Goal: Transaction & Acquisition: Purchase product/service

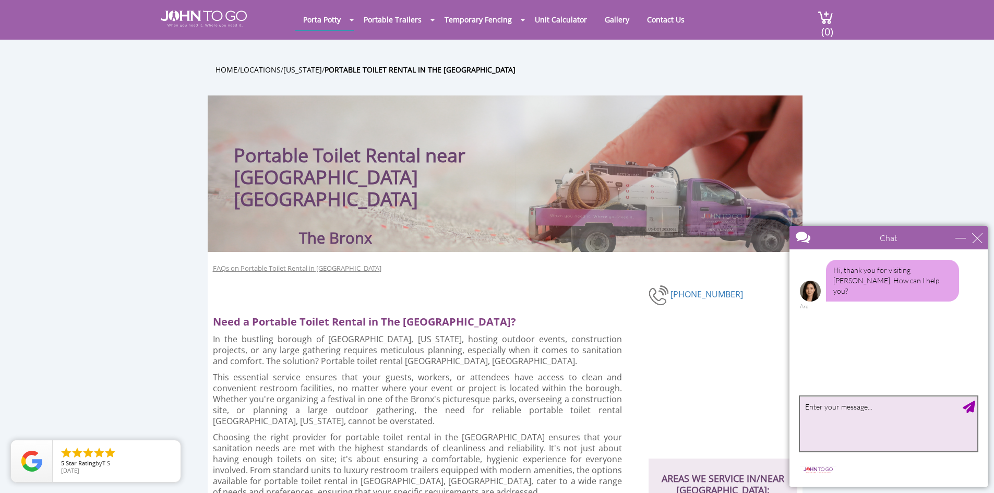
click at [835, 412] on textarea "type your message" at bounding box center [888, 424] width 177 height 55
type textarea "Can I please have a quote for one portable toilet at a construction yard with o…"
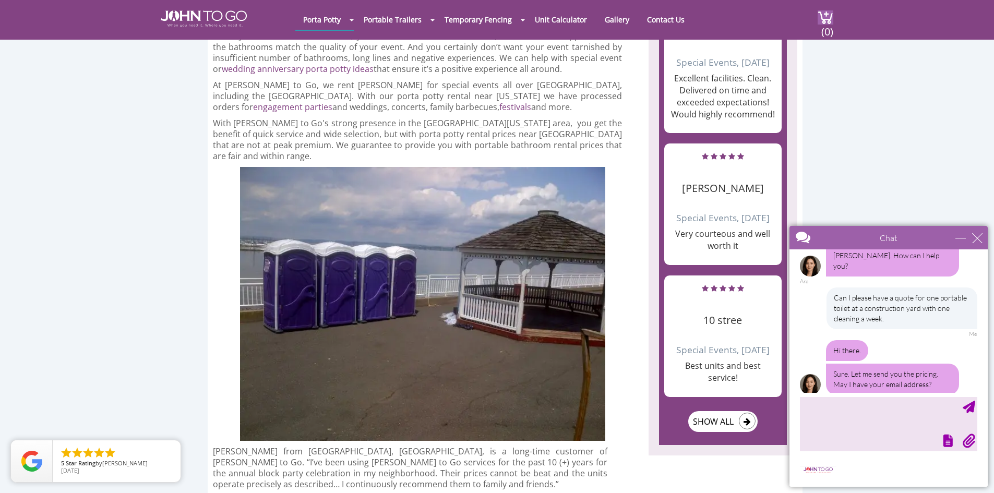
scroll to position [27, 0]
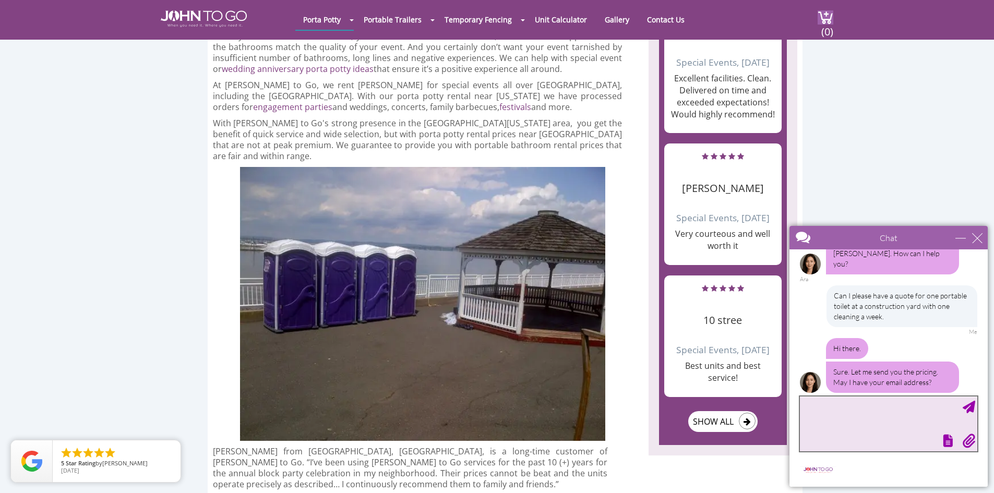
drag, startPoint x: 897, startPoint y: 423, endPoint x: 905, endPoint y: 414, distance: 11.5
click at [899, 420] on textarea "type your message" at bounding box center [888, 424] width 177 height 55
type textarea "[EMAIL_ADDRESS][DOMAIN_NAME]"
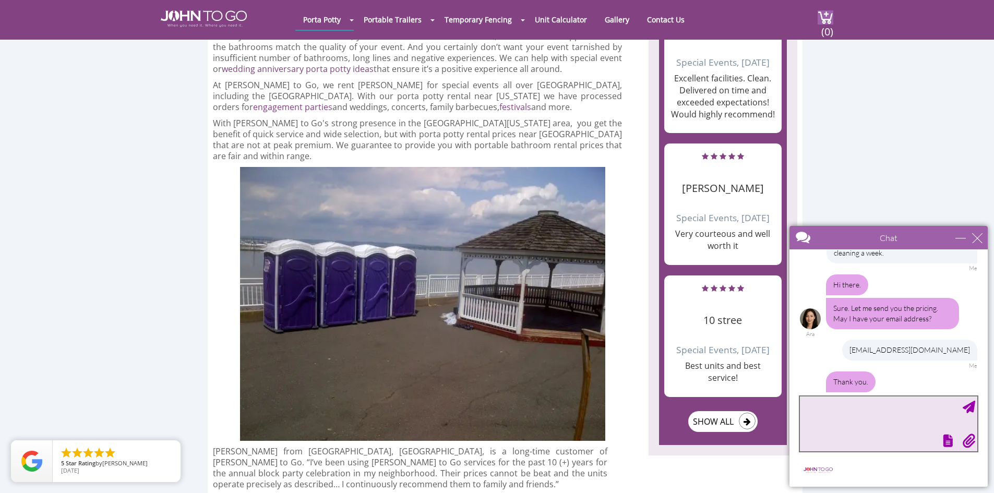
scroll to position [125, 0]
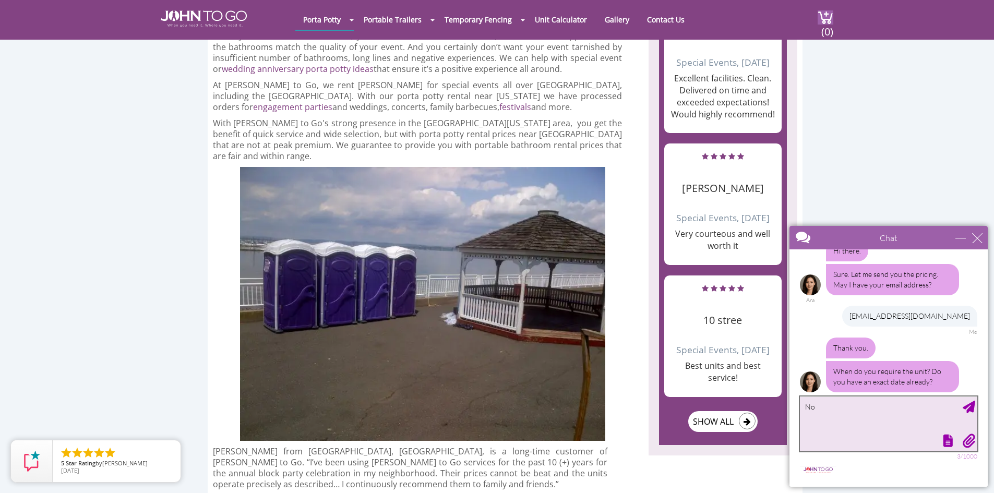
type textarea "N"
type textarea "If we can get one for next week. This will be a long term rental"
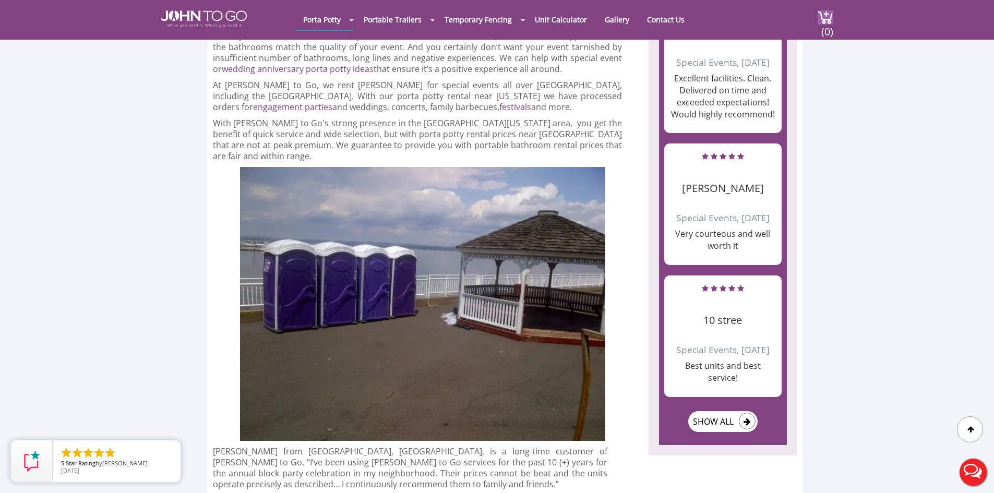
scroll to position [0, 0]
click at [973, 464] on button "Live Chat" at bounding box center [974, 473] width 42 height 42
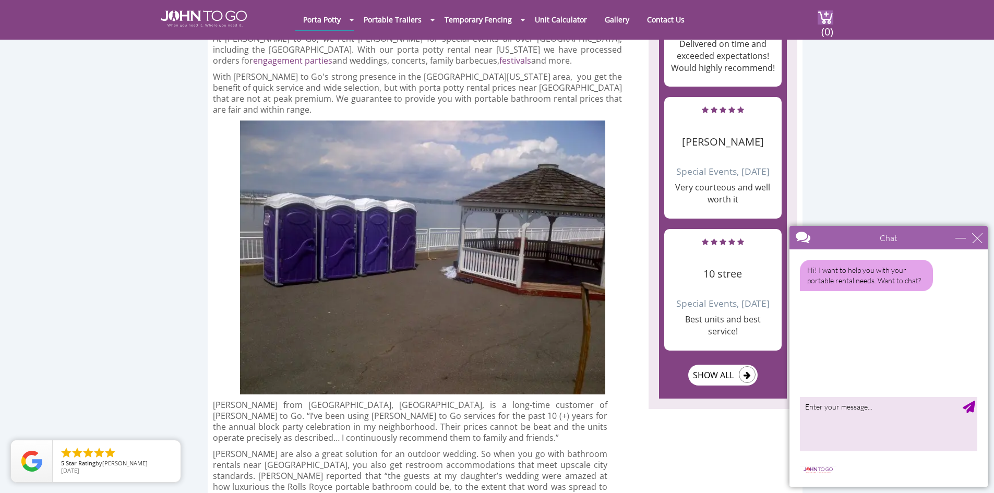
scroll to position [1357, 0]
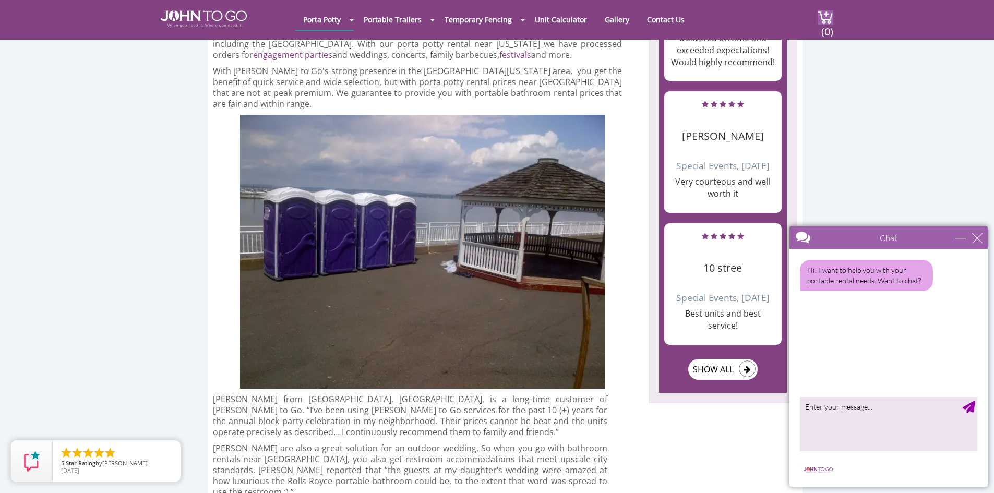
drag, startPoint x: 900, startPoint y: 106, endPoint x: 904, endPoint y: 112, distance: 6.8
click at [901, 105] on div at bounding box center [497, 246] width 994 height 493
drag, startPoint x: 890, startPoint y: 434, endPoint x: 930, endPoint y: 441, distance: 40.2
click at [891, 434] on textarea "type your message" at bounding box center [888, 424] width 177 height 55
click at [882, 440] on textarea "type your message" at bounding box center [888, 424] width 177 height 55
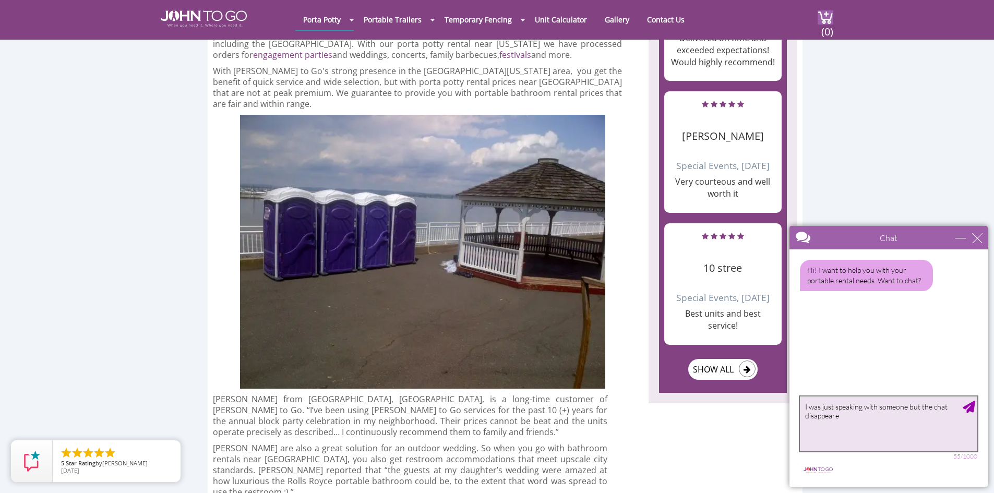
type textarea "I was just speaking with someone but the chat disappeared"
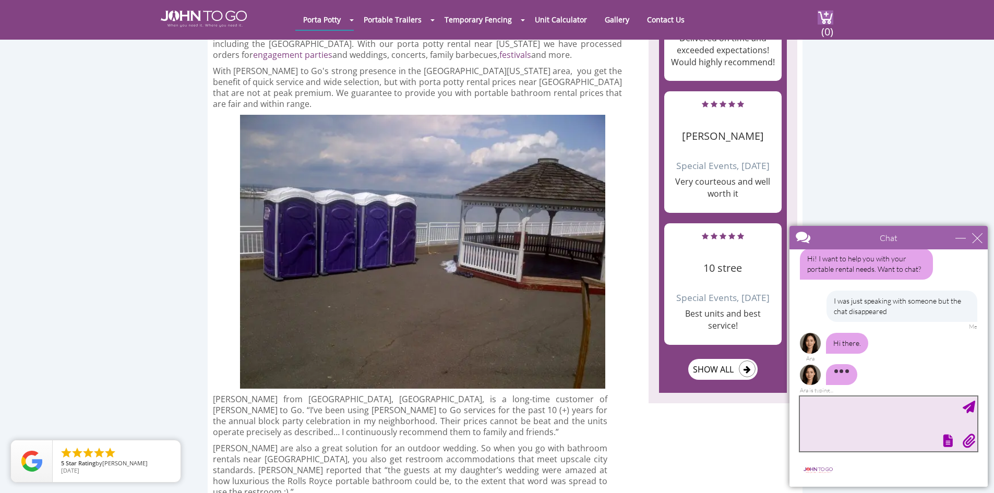
scroll to position [15, 0]
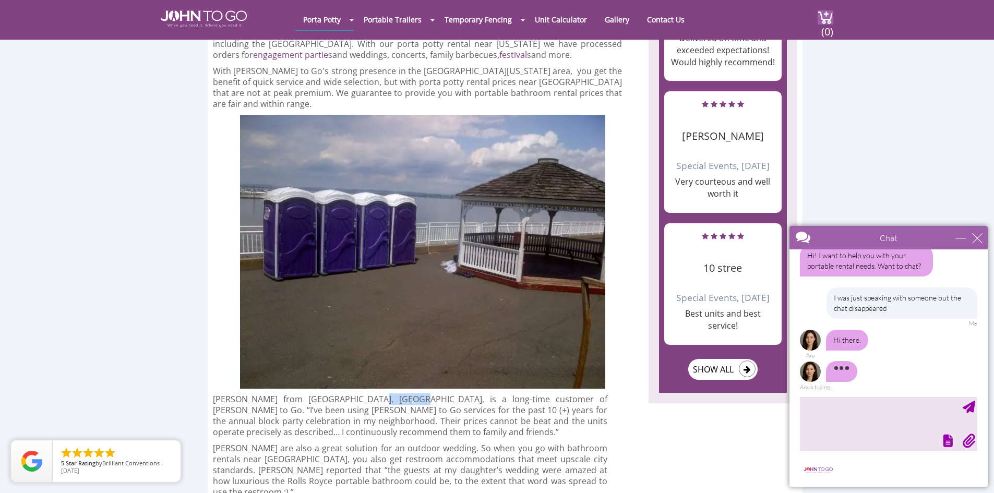
drag, startPoint x: 358, startPoint y: 364, endPoint x: 393, endPoint y: 365, distance: 35.0
click at [393, 394] on p "David Collado from Bronx, NY, is a long-time customer of John to Go. “I’ve been…" at bounding box center [410, 416] width 395 height 44
click at [892, 426] on textarea "type your message" at bounding box center [888, 424] width 177 height 55
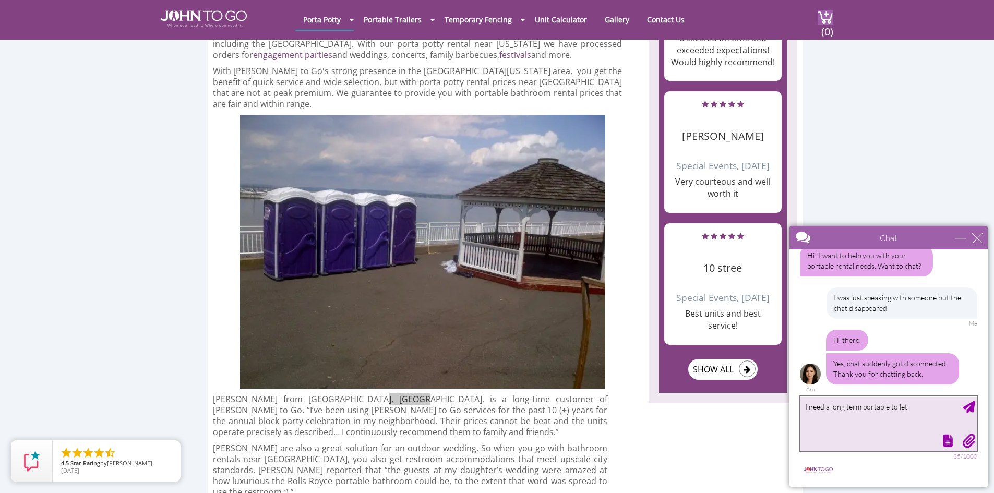
scroll to position [17, 0]
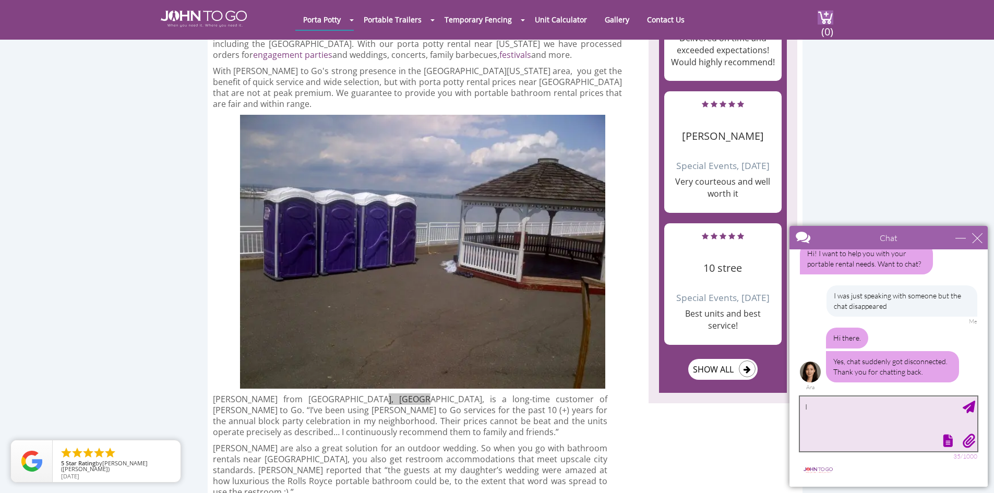
type textarea "I"
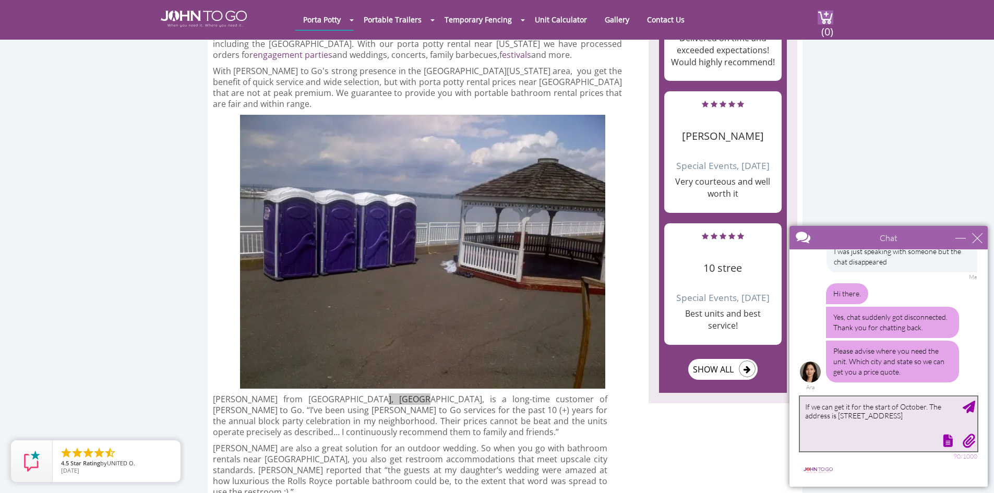
drag, startPoint x: 896, startPoint y: 417, endPoint x: 956, endPoint y: 410, distance: 60.4
click at [897, 417] on textarea "If we can get it for the start of October. The address is 780 East 137th Strete…" at bounding box center [888, 424] width 177 height 55
type textarea "If we can get it for the start of October. The address is 780 East 137th Street…"
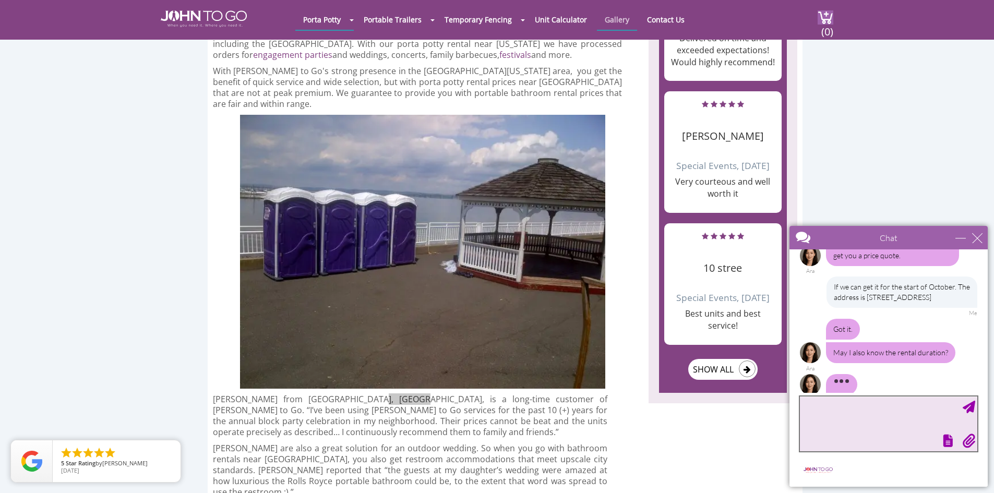
scroll to position [201, 0]
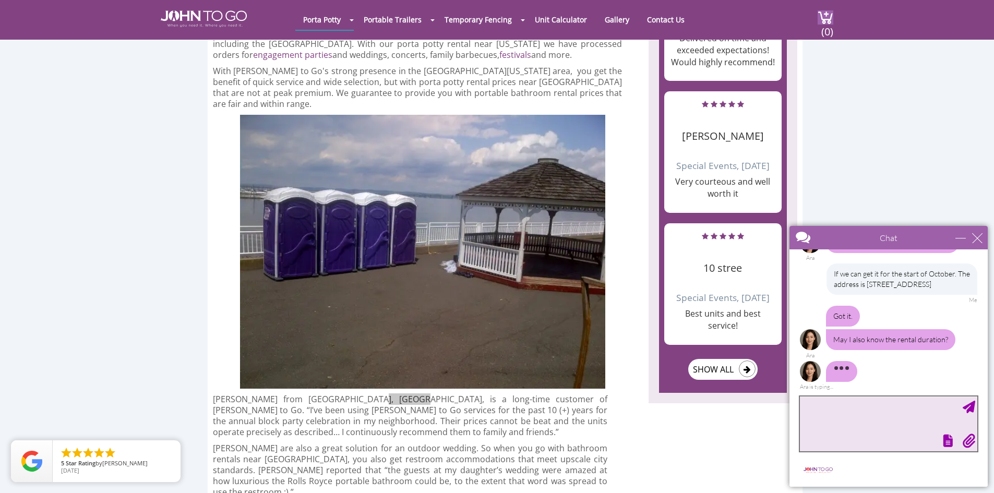
click at [879, 409] on textarea "type your message" at bounding box center [888, 424] width 177 height 55
drag, startPoint x: 856, startPoint y: 408, endPoint x: 826, endPoint y: 408, distance: 30.3
click at [826, 408] on textarea "It'll be indefin" at bounding box center [888, 424] width 177 height 55
paste textarea "itely"
type textarea "It'll be indefinitely"
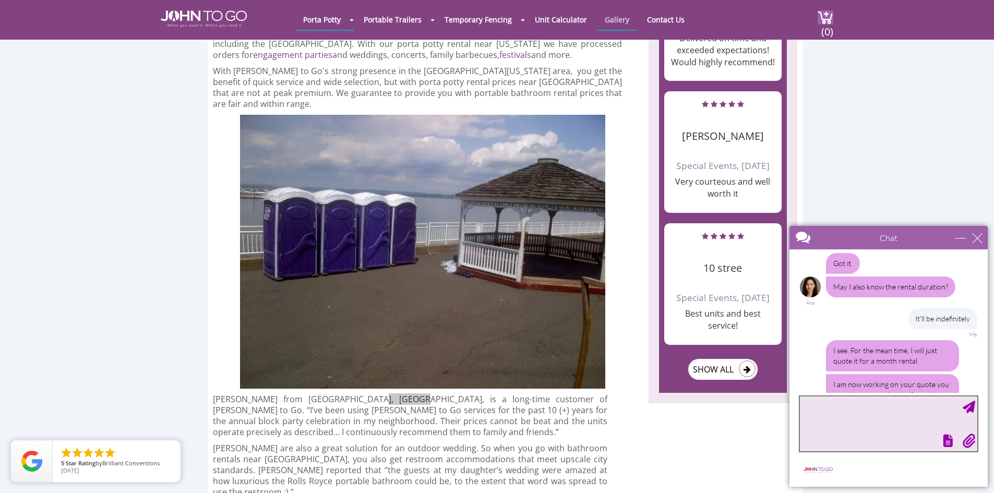
scroll to position [298, 0]
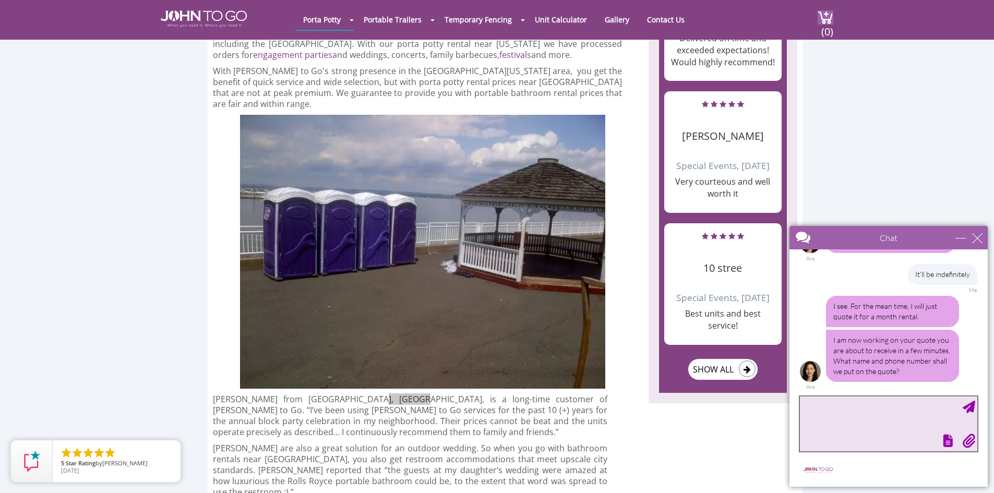
click at [858, 423] on textarea "type your message" at bounding box center [888, 424] width 177 height 55
type textarea "Okay thanks"
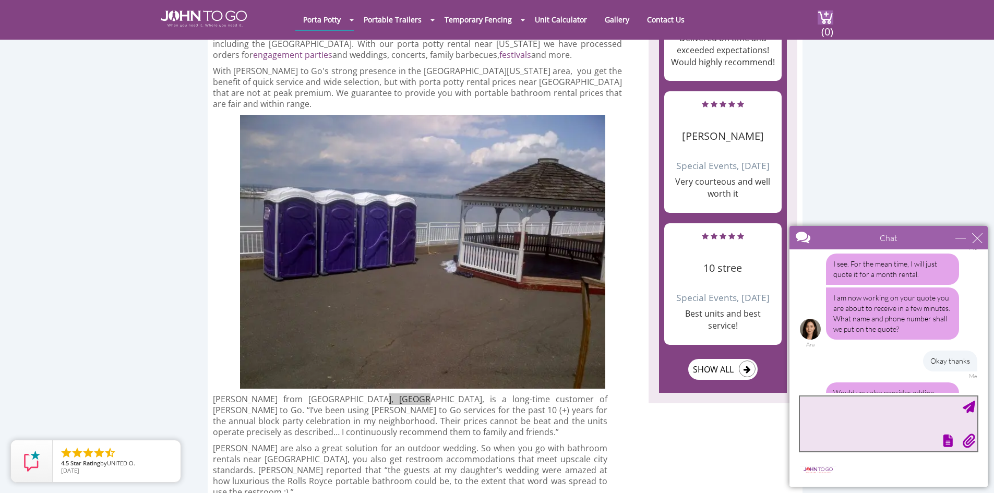
scroll to position [393, 0]
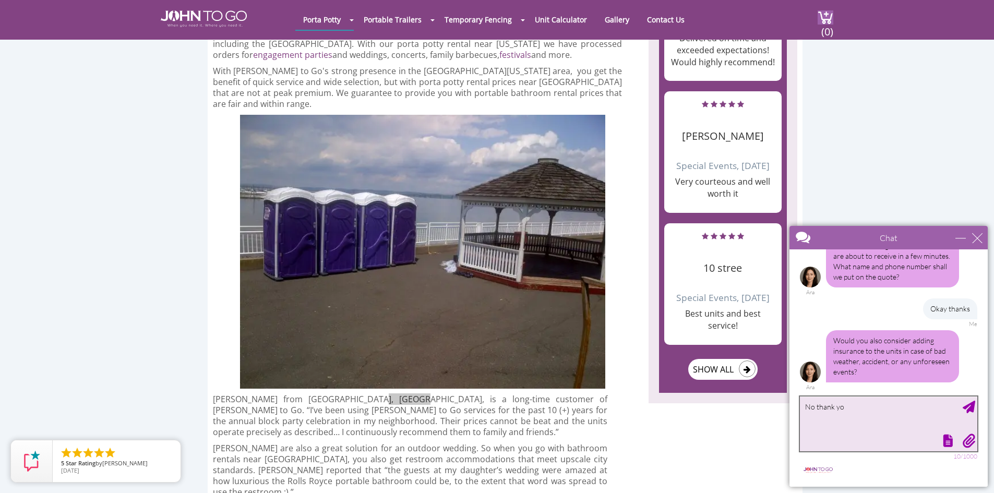
type textarea "No thank you"
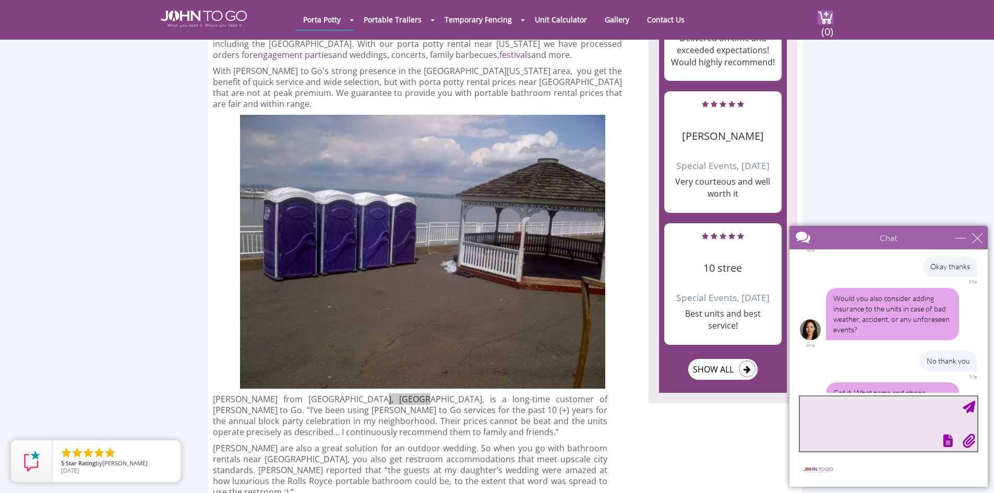
scroll to position [467, 0]
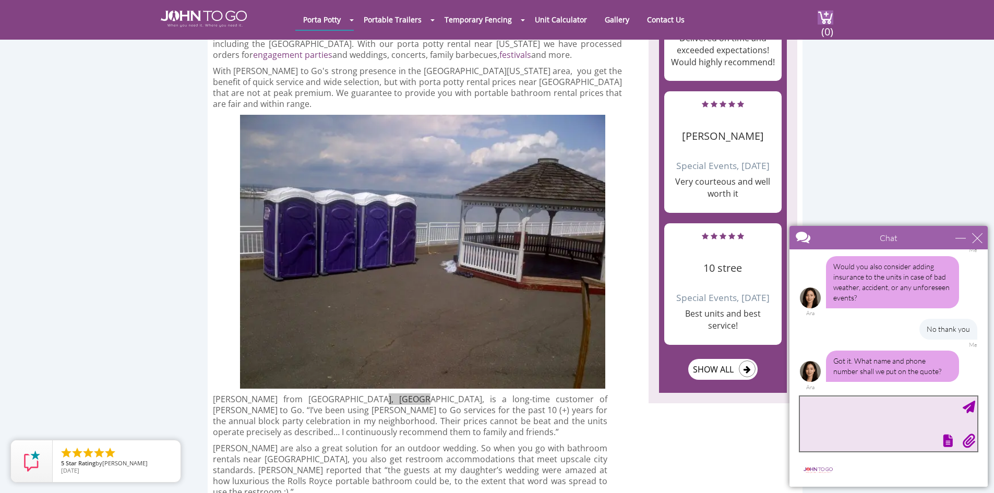
click at [898, 406] on textarea "type your message" at bounding box center [888, 424] width 177 height 55
type textarea "Drex Corporation"
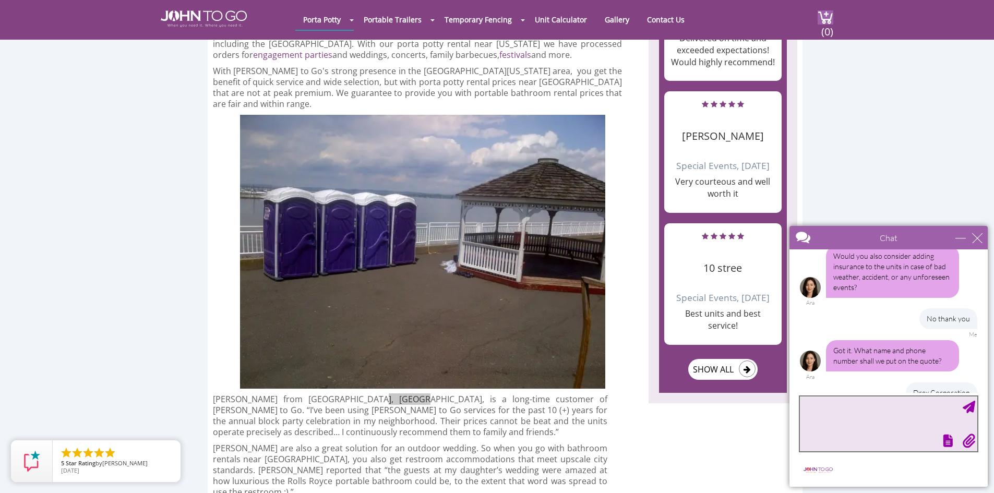
scroll to position [499, 0]
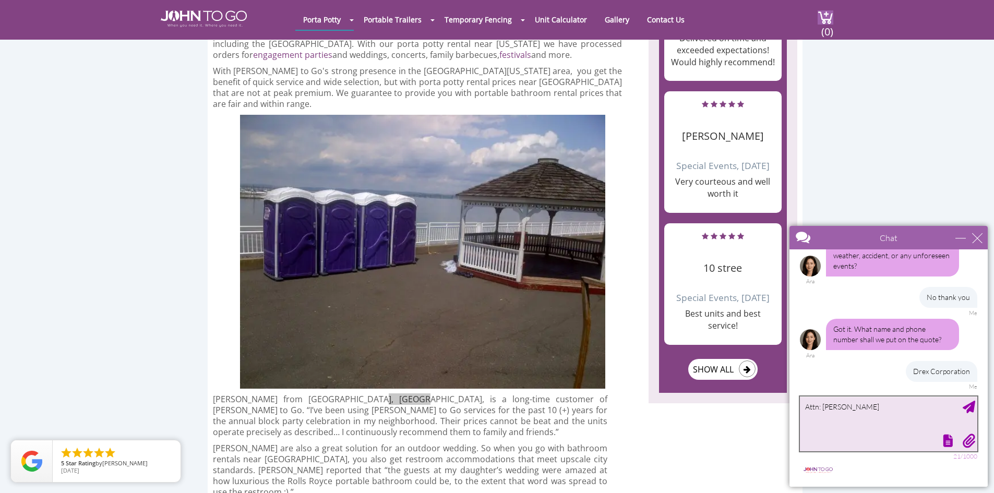
type textarea "Attn: Yvonne O'Donoghue"
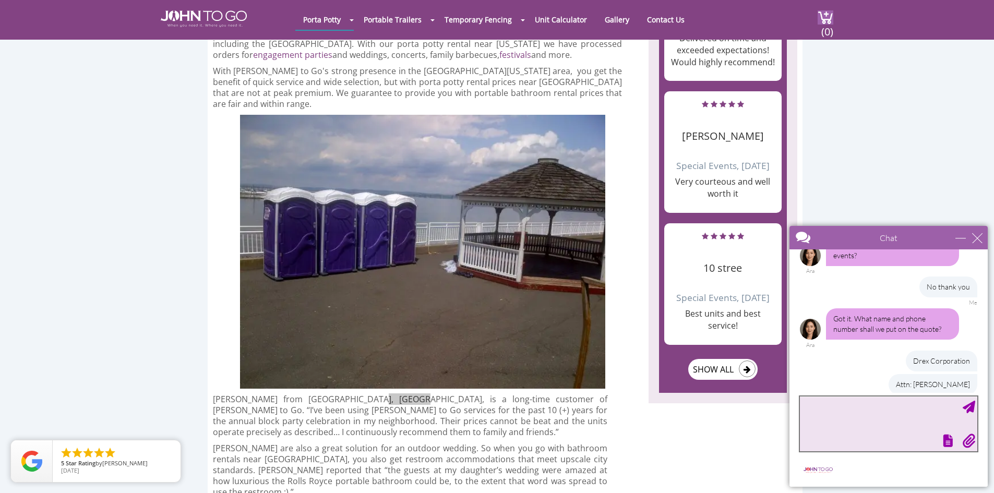
scroll to position [522, 0]
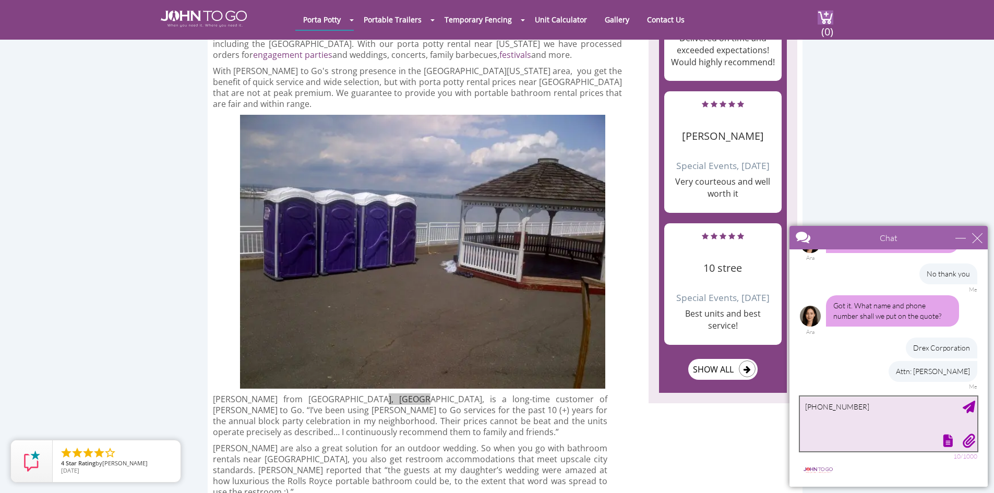
type textarea "718-361-0496"
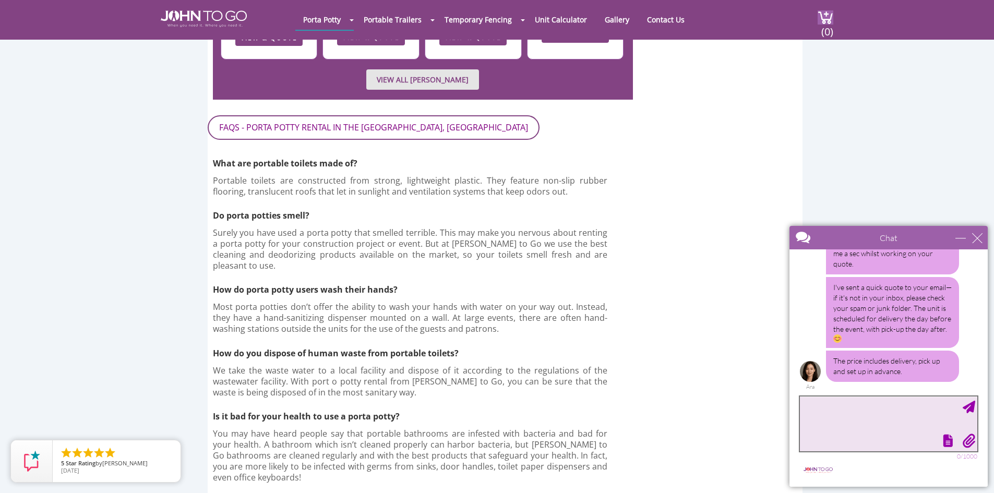
scroll to position [763, 0]
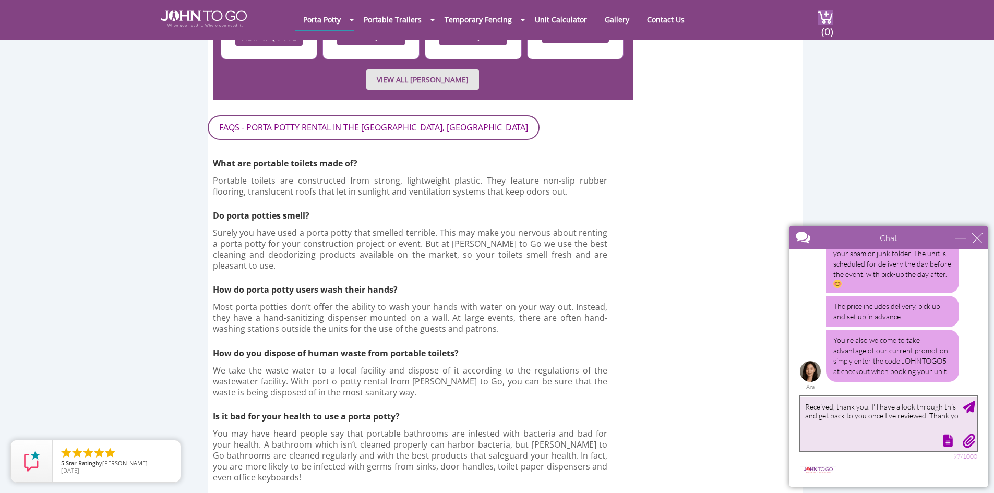
type textarea "Received, thank you. I'll have a look through this and get back to you once I'v…"
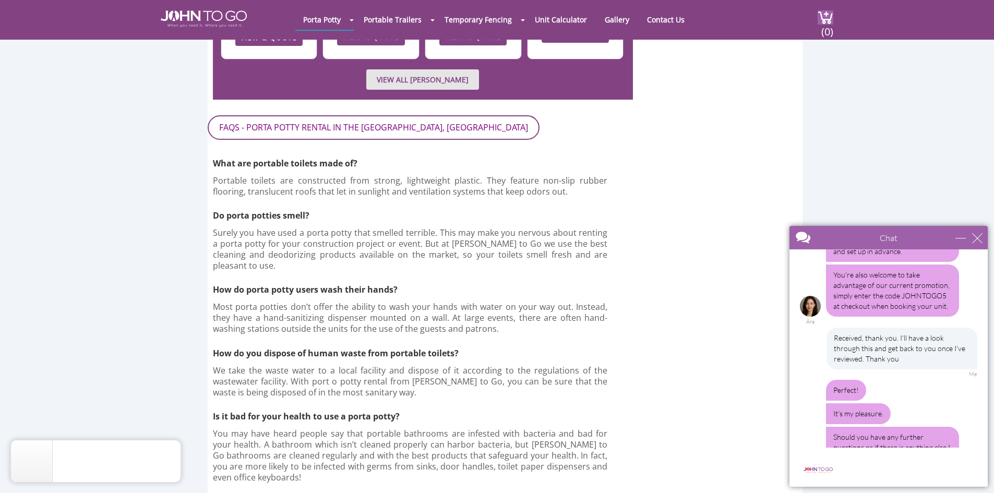
scroll to position [1143, 0]
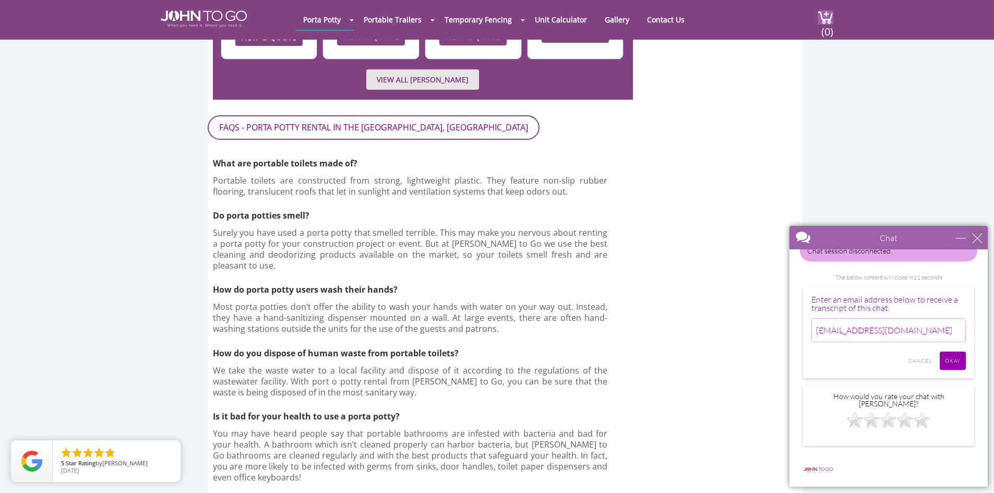
click at [978, 236] on div "close" at bounding box center [977, 238] width 10 height 10
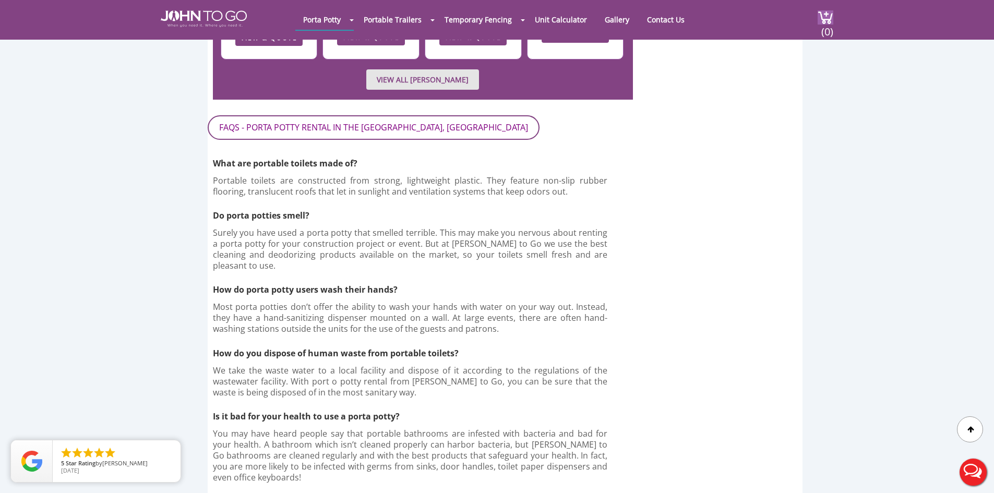
scroll to position [0, 0]
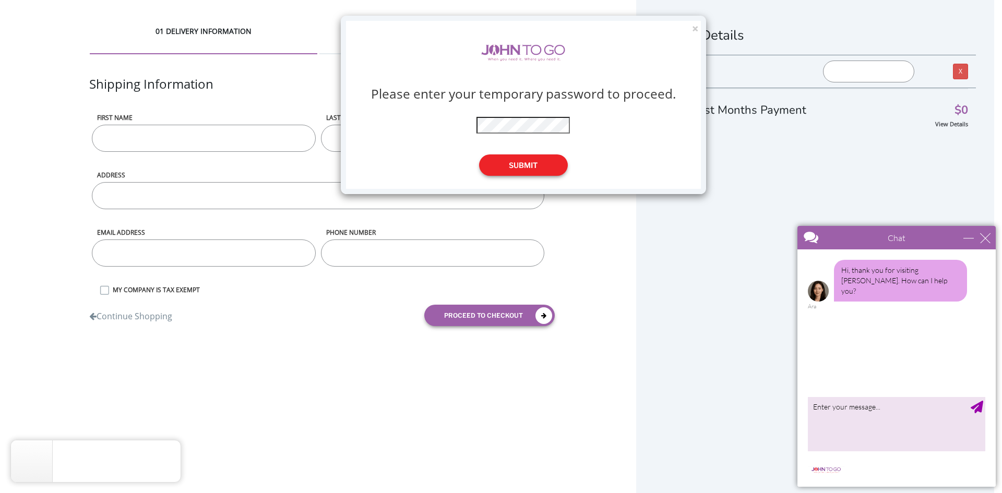
drag, startPoint x: 540, startPoint y: 163, endPoint x: 612, endPoint y: 87, distance: 104.9
click at [540, 163] on button "Submit" at bounding box center [523, 165] width 89 height 21
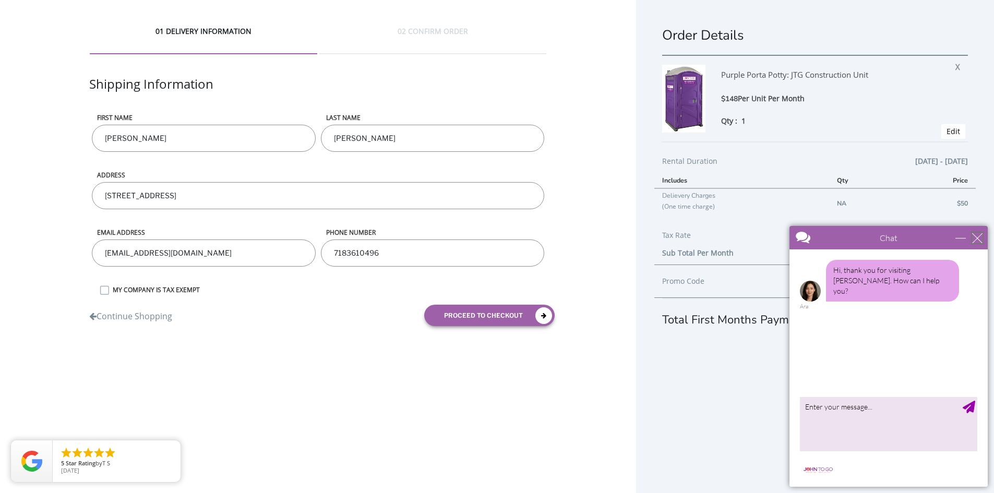
click at [976, 236] on div "close" at bounding box center [977, 238] width 10 height 10
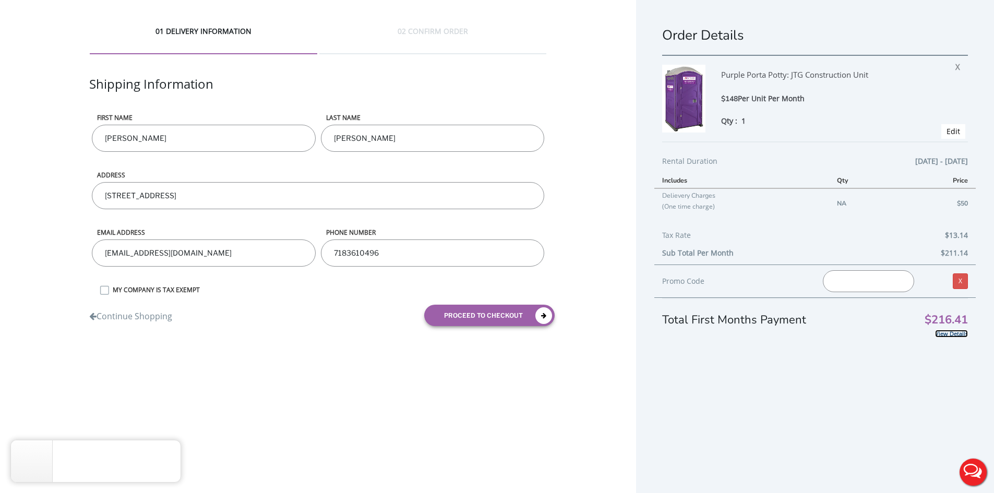
click at [952, 333] on link "View Details" at bounding box center [951, 334] width 33 height 8
click at [937, 334] on link "View Details" at bounding box center [951, 334] width 33 height 8
click at [937, 163] on span "10/06/2025 - 11/06/2025" at bounding box center [942, 161] width 53 height 13
click at [976, 474] on button "Live Chat" at bounding box center [974, 473] width 42 height 42
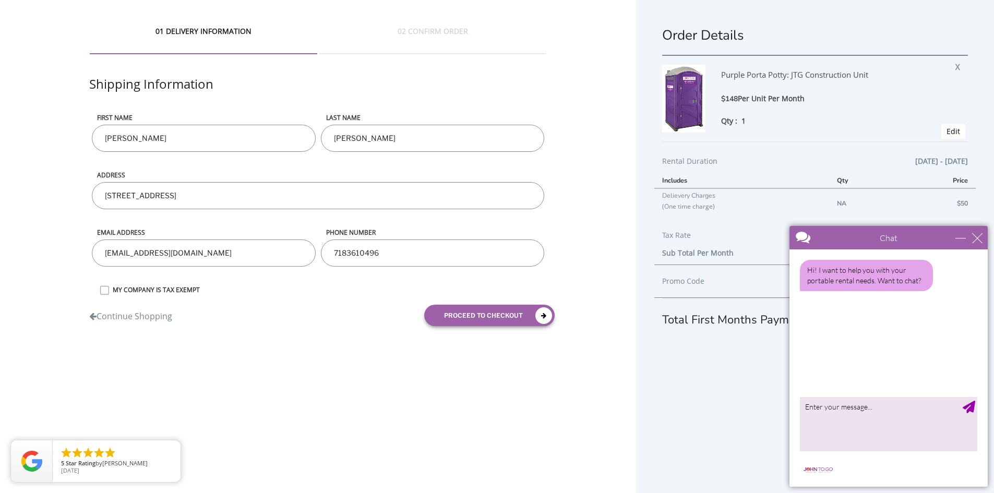
drag, startPoint x: 870, startPoint y: 410, endPoint x: 886, endPoint y: 401, distance: 18.0
click at [874, 407] on textarea "type your message" at bounding box center [888, 424] width 177 height 55
click at [763, 386] on div "Order Details Purple Porta Potty: JTG Construction Unit $148 Per Unit Per Month…" at bounding box center [815, 259] width 358 height 518
click at [951, 419] on textarea "Hi, Can I change the delivery day from 10/06/2025 to this Friday instead" at bounding box center [888, 424] width 177 height 55
type textarea "Hi, Can I change the delivery day from [DATE] to [DATE] instead [DATE]?"
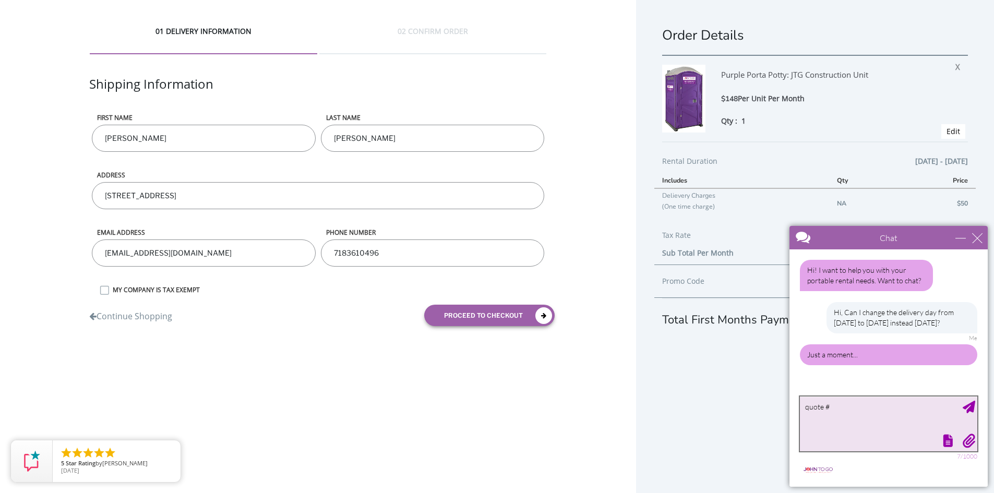
paste textarea "706451"
type textarea "quote #706451"
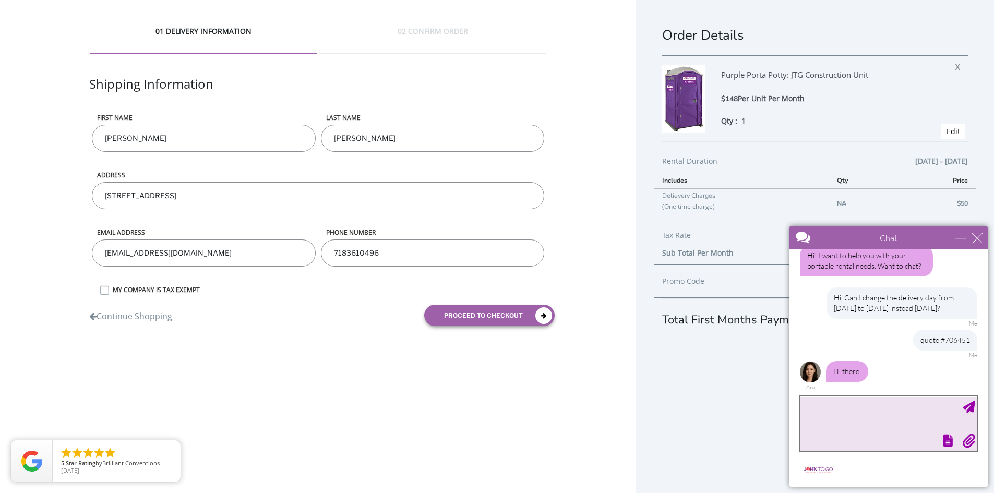
scroll to position [57, 0]
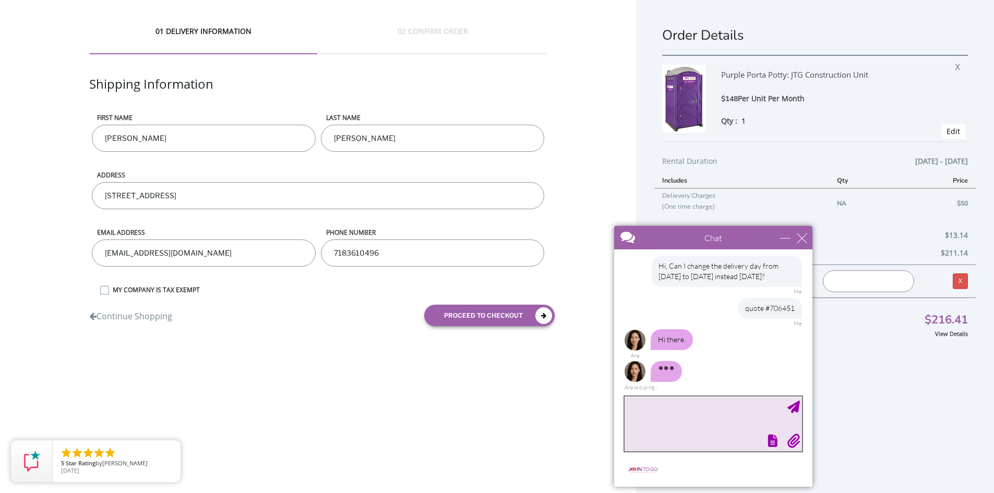
drag, startPoint x: 1466, startPoint y: 459, endPoint x: 670, endPoint y: 307, distance: 810.3
click at [741, 427] on textarea "type your message" at bounding box center [713, 424] width 177 height 55
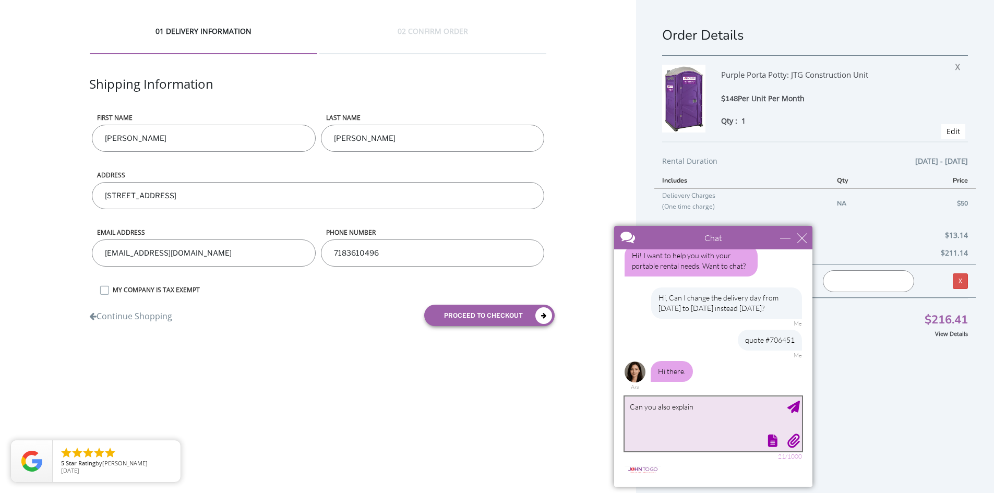
scroll to position [59, 0]
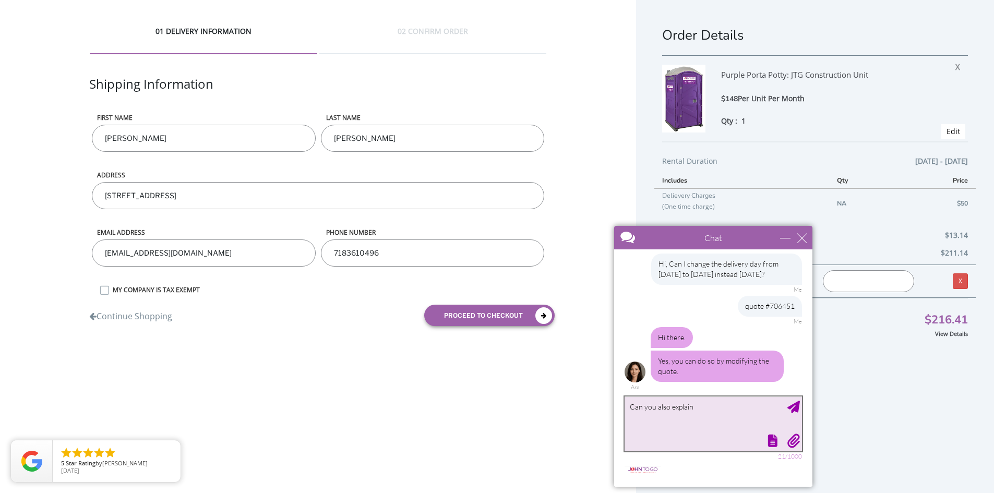
type textarea "Can you also explain"
click at [786, 241] on div "minimize" at bounding box center [785, 238] width 10 height 10
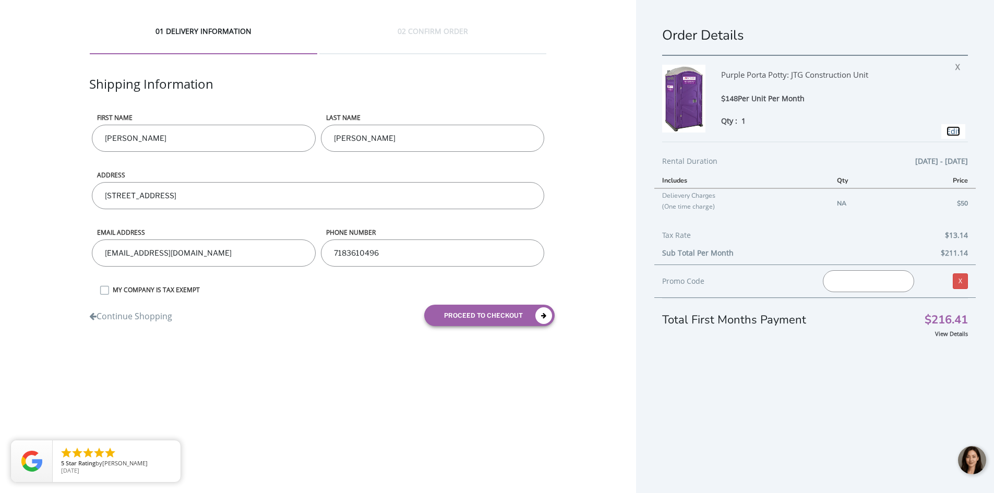
click at [947, 133] on link "Edit" at bounding box center [954, 131] width 14 height 10
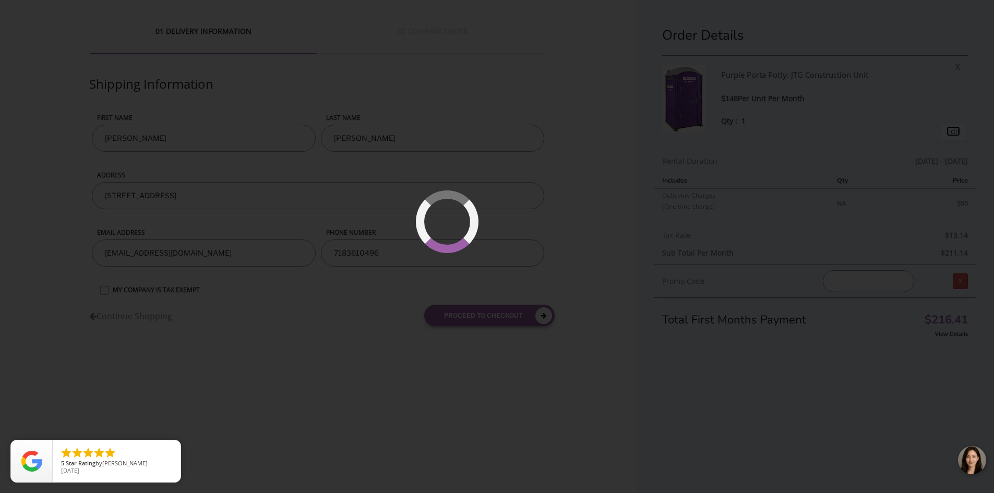
type input "10/06/2025 to 11/06/2025"
type input "0"
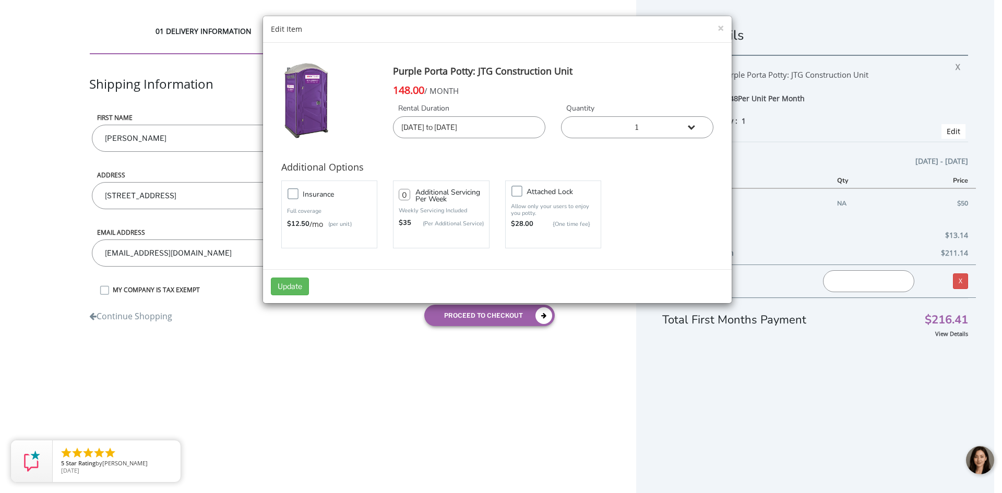
click at [526, 130] on input "10/06/2025 to 11/06/2025" at bounding box center [469, 127] width 152 height 22
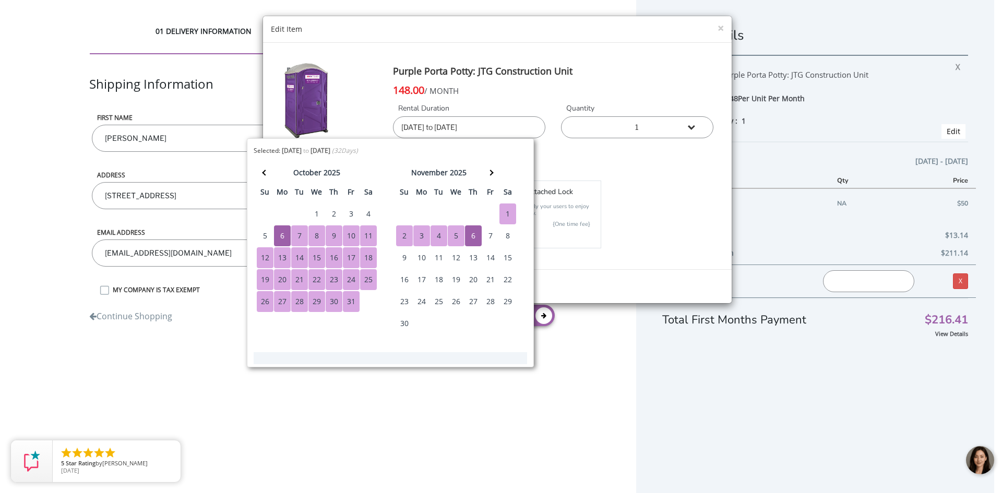
click at [348, 214] on div "3" at bounding box center [351, 214] width 17 height 21
click at [403, 237] on div "2" at bounding box center [404, 235] width 17 height 21
type input "10/03/2025 to 11/02/2025"
click at [684, 236] on div "Insurance Full coverage $12.50 /mo (per unit) 0 $35 Attached lock" at bounding box center [498, 214] width 448 height 73
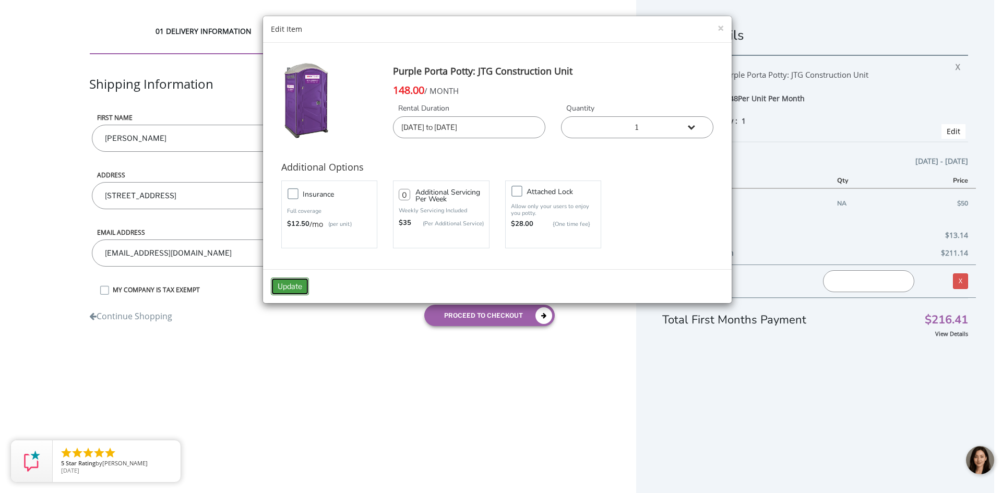
click at [293, 286] on button "Update" at bounding box center [290, 287] width 38 height 18
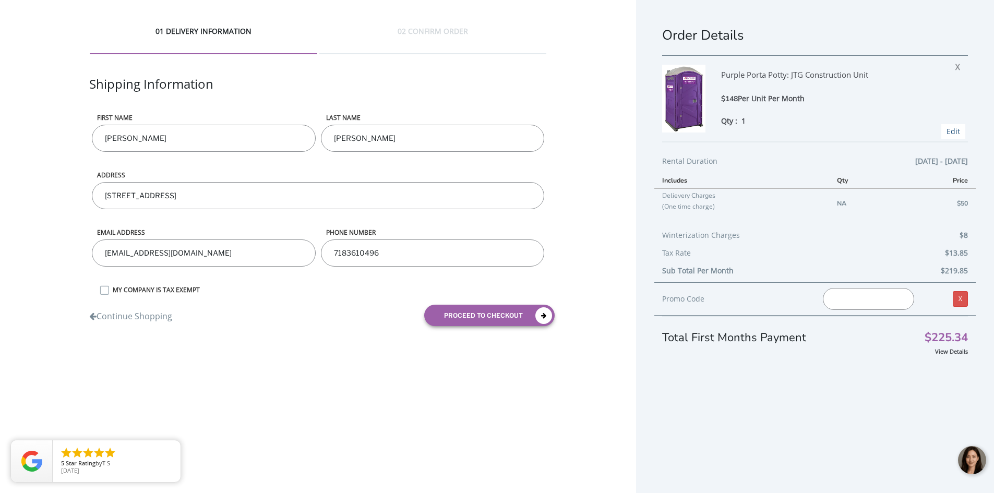
click at [948, 133] on span "Edit" at bounding box center [954, 131] width 24 height 15
click at [948, 132] on link "Edit" at bounding box center [954, 131] width 14 height 10
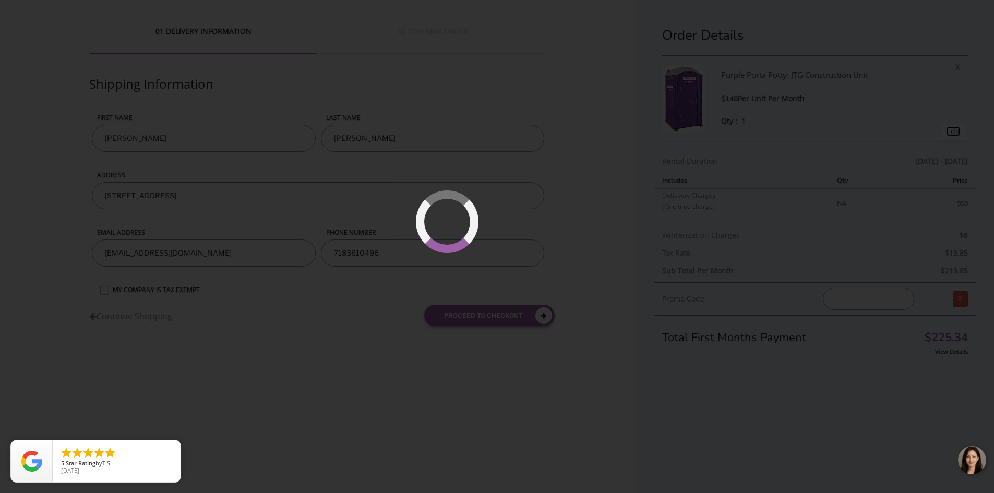
type input "10/03/2025 to 11/02/2025"
type input "0"
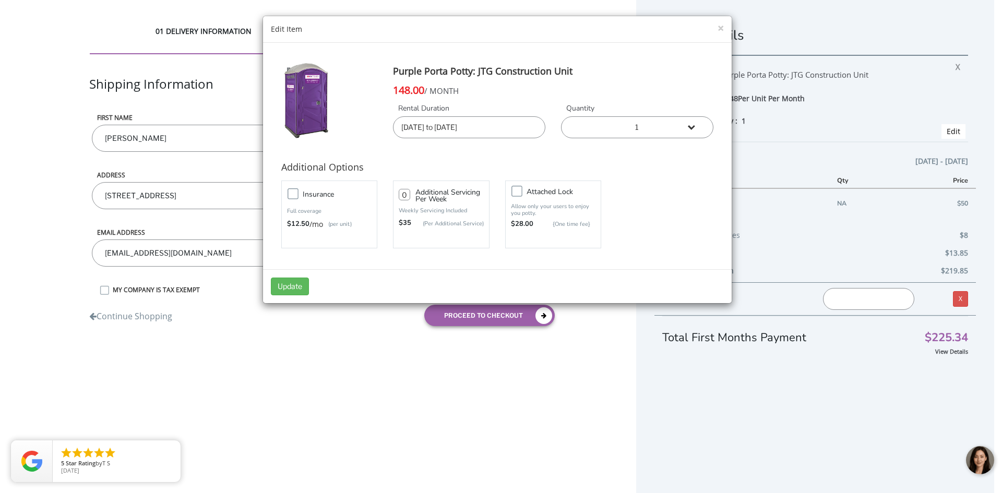
click at [477, 131] on input "10/03/2025 to 11/02/2025" at bounding box center [469, 127] width 152 height 22
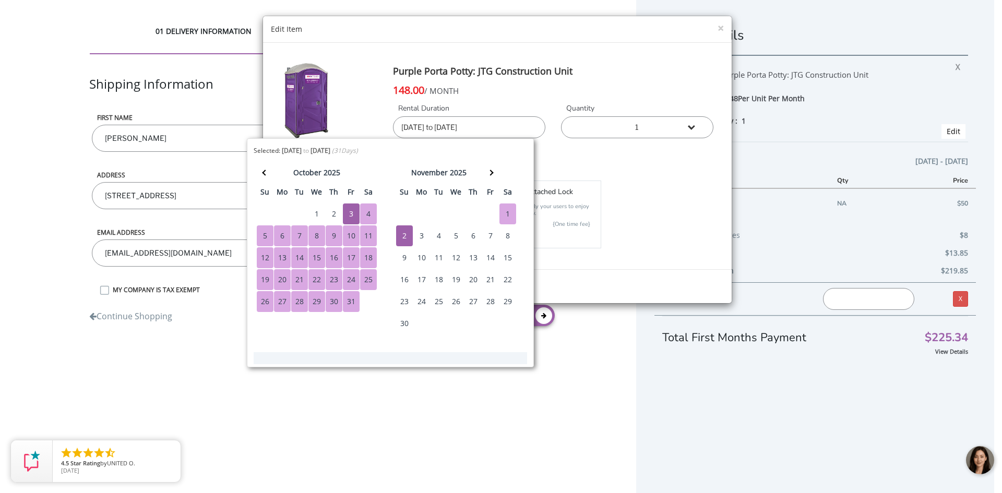
click at [351, 217] on div "3" at bounding box center [351, 214] width 17 height 21
click at [420, 232] on div "3" at bounding box center [421, 235] width 17 height 21
type input "10/03/2025 to 11/03/2025"
click at [632, 209] on div "Insurance Full coverage $12.50 /mo (per unit) 0 $35 Attached lock" at bounding box center [498, 214] width 448 height 73
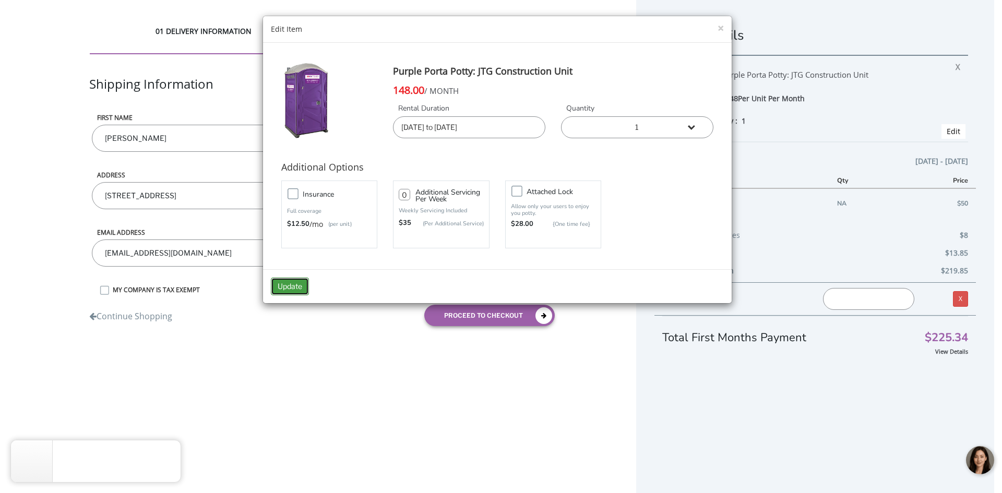
click at [290, 288] on button "Update" at bounding box center [290, 287] width 38 height 18
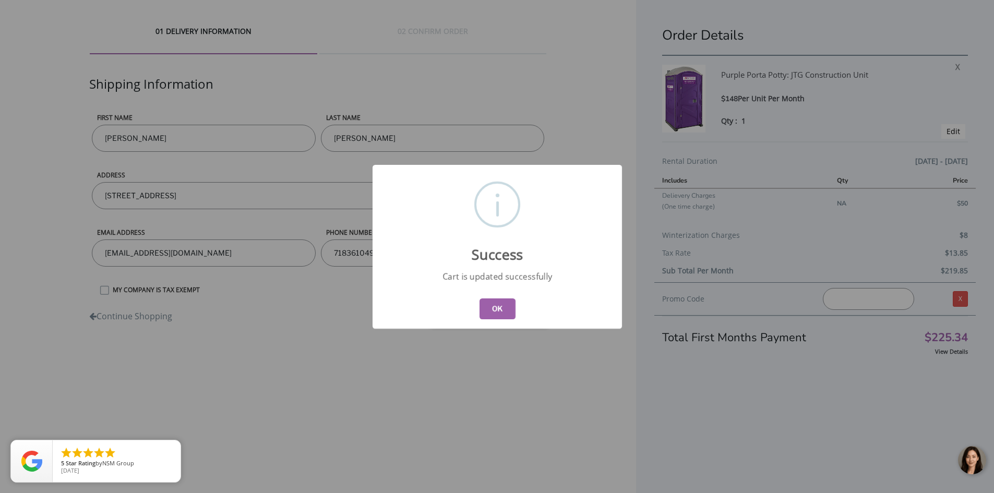
click at [504, 309] on button "OK" at bounding box center [497, 309] width 36 height 21
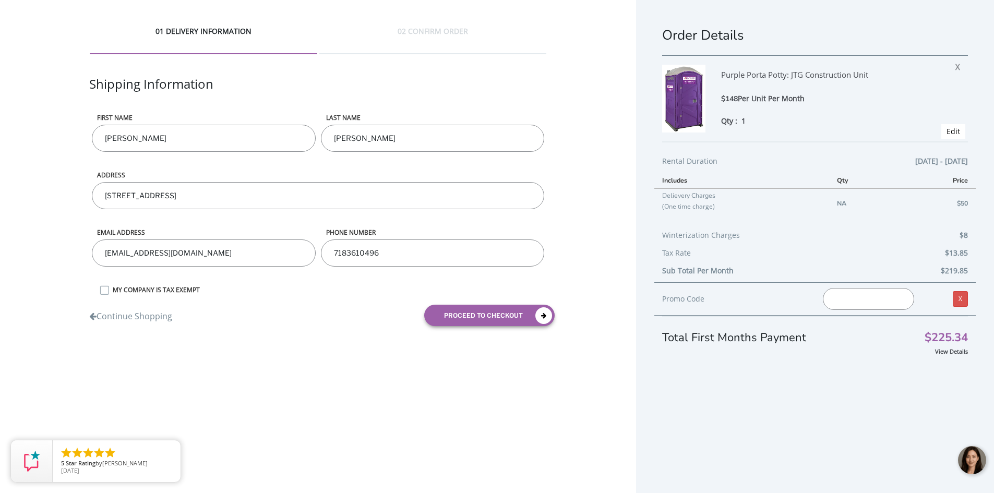
click at [973, 467] on div at bounding box center [972, 460] width 31 height 31
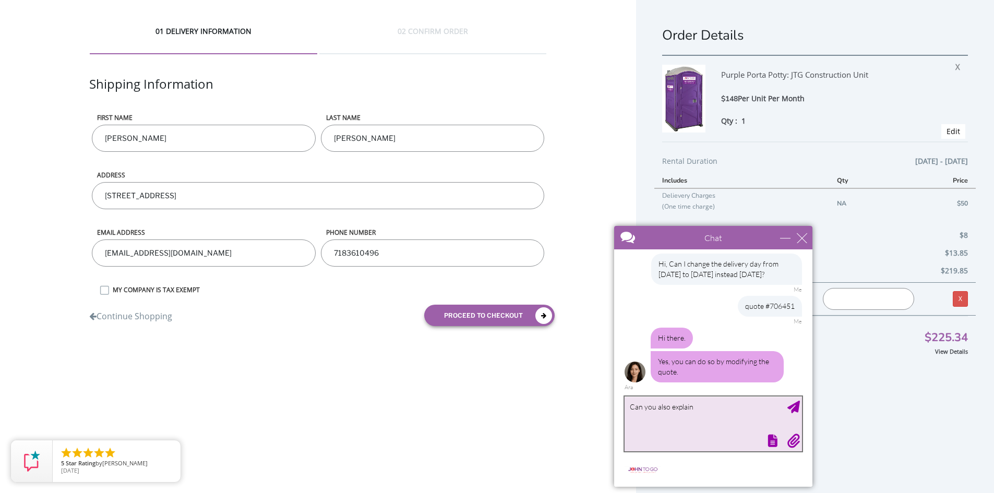
drag, startPoint x: 709, startPoint y: 408, endPoint x: 1175, endPoint y: 605, distance: 505.5
click at [608, 396] on html "Chat Email [EMAIL_ADDRESS][DOMAIN_NAME] Your Question * Email * [EMAIL_ADDRESS]…" at bounding box center [713, 357] width 211 height 274
type textarea "Why did the price change?"
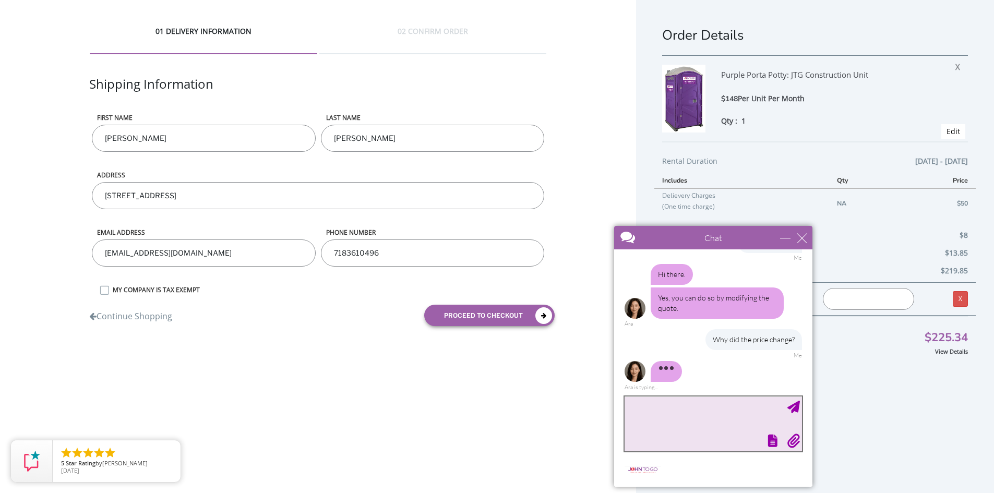
scroll to position [49, 0]
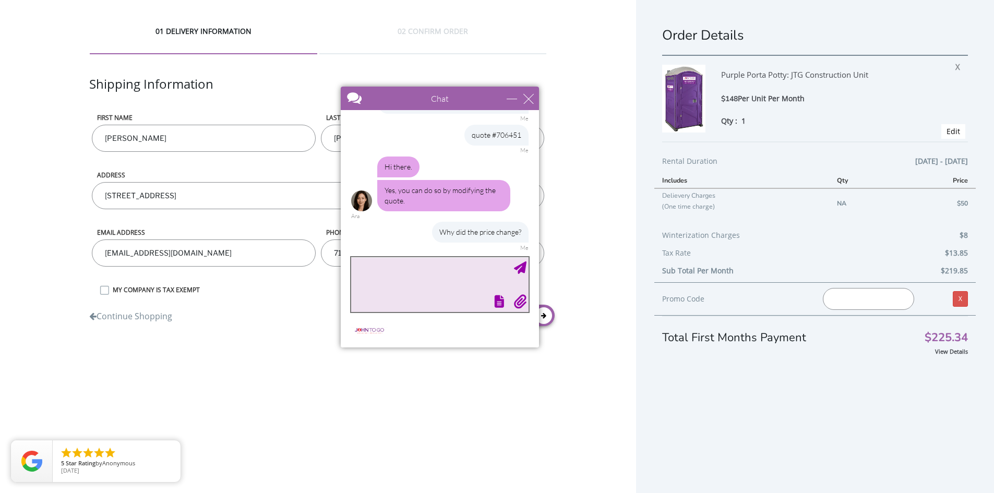
drag, startPoint x: 695, startPoint y: 235, endPoint x: 421, endPoint y: 96, distance: 307.0
click at [421, 96] on div at bounding box center [421, 99] width 161 height 25
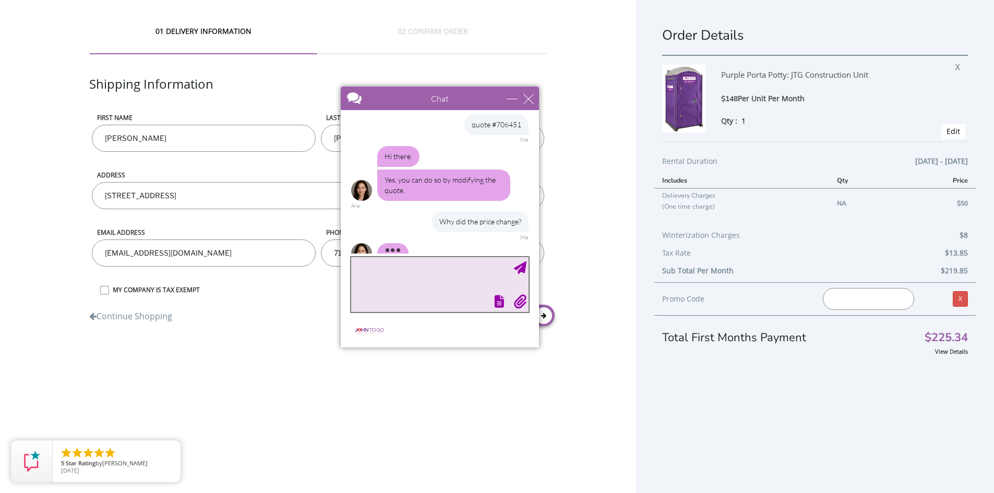
scroll to position [80, 0]
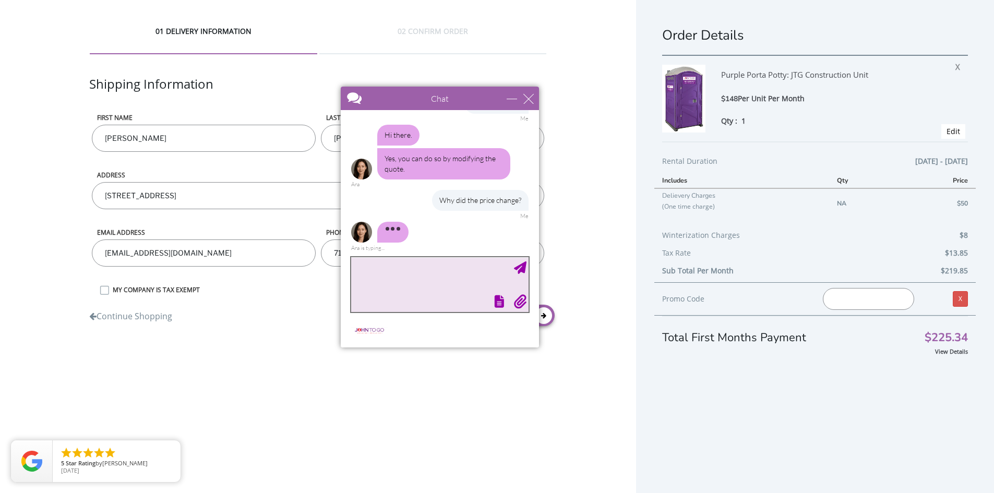
click at [406, 267] on textarea "type your message" at bounding box center [439, 284] width 177 height 55
click at [384, 280] on textarea "The pricing I was sent doesn't match what is on your wevbsite. I was told a one…" at bounding box center [439, 284] width 177 height 55
type textarea "The pricing I was sent doesn't match what is on your website. I was told a one …"
click at [400, 277] on textarea "The pricing I was sent doesn't match what is on your website. I was told a one …" at bounding box center [439, 284] width 177 height 55
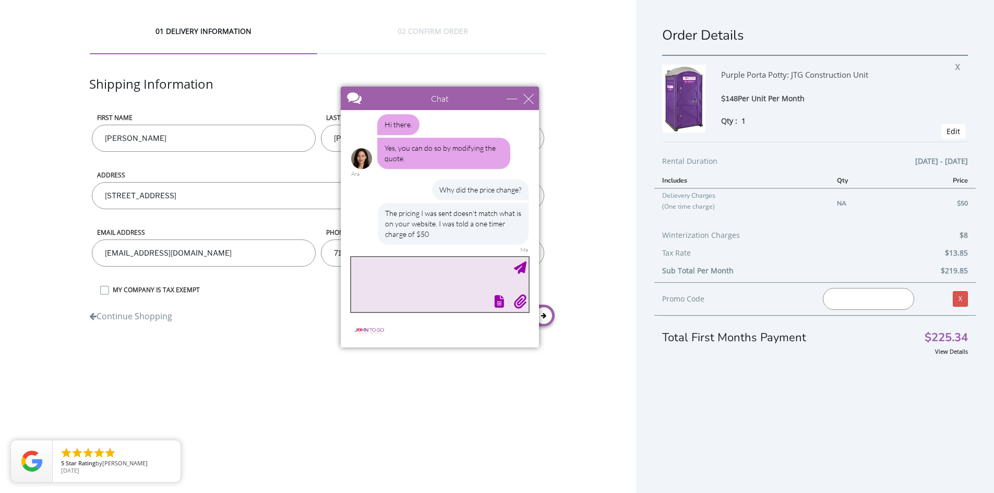
scroll to position [125, 0]
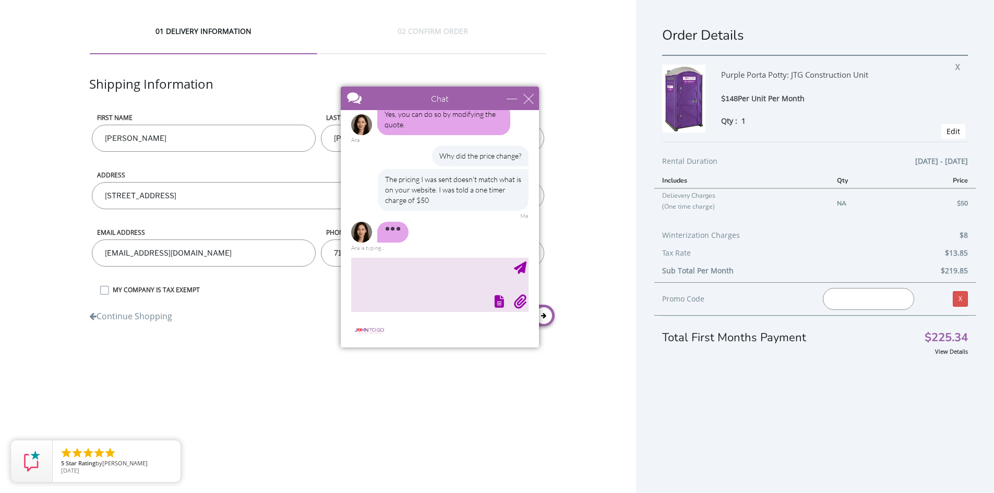
click at [474, 195] on div "The pricing I was sent doesn't match what is on your website. I was told a one …" at bounding box center [453, 190] width 151 height 42
click at [404, 270] on textarea "type your message" at bounding box center [439, 284] width 177 height 55
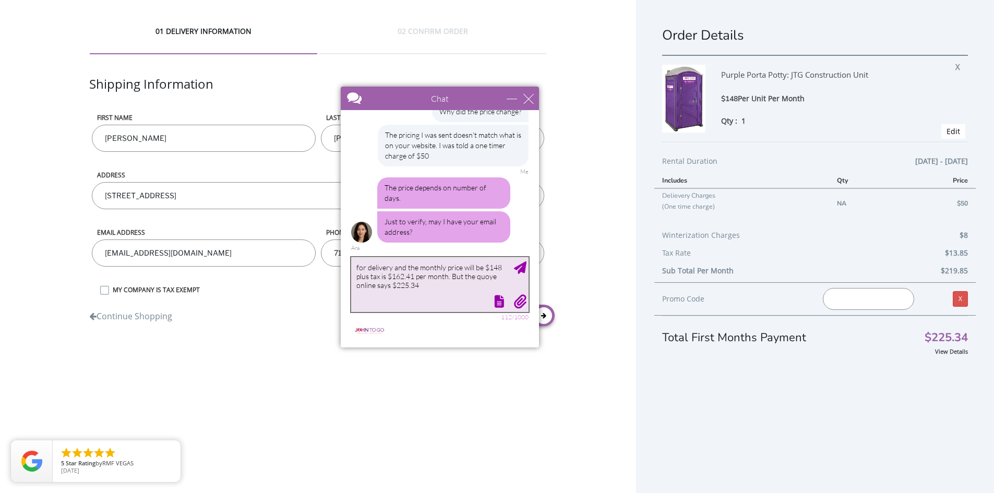
scroll to position [169, 0]
click at [490, 275] on textarea "for delivery and the monthly price will be $148 plus tax is $162.41 per month. …" at bounding box center [439, 284] width 177 height 55
click at [468, 284] on textarea "for delivery and the monthly price will be $148 plus tax is $162.41 per month. …" at bounding box center [439, 284] width 177 height 55
type textarea "for delivery and the monthly price will be $148 plus tax is $162.41 per month. …"
click at [519, 265] on div "Send Message" at bounding box center [520, 268] width 13 height 13
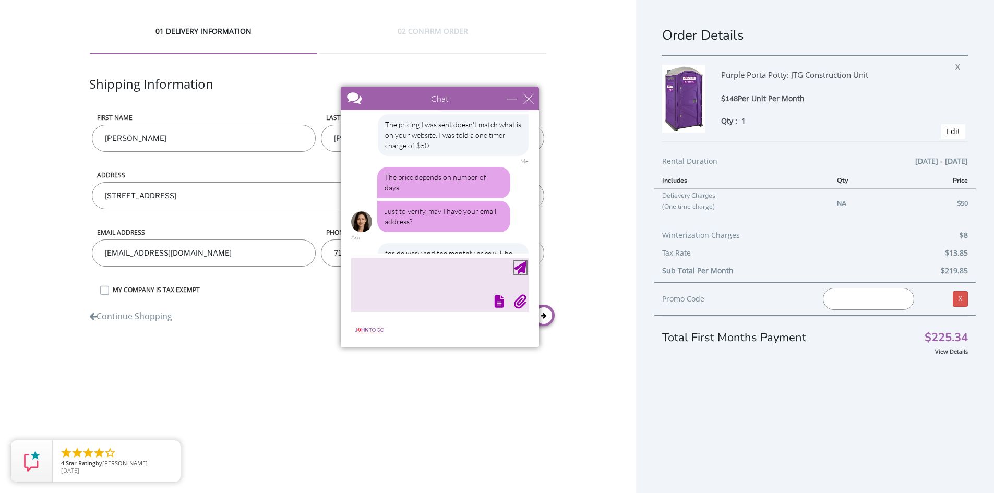
scroll to position [222, 0]
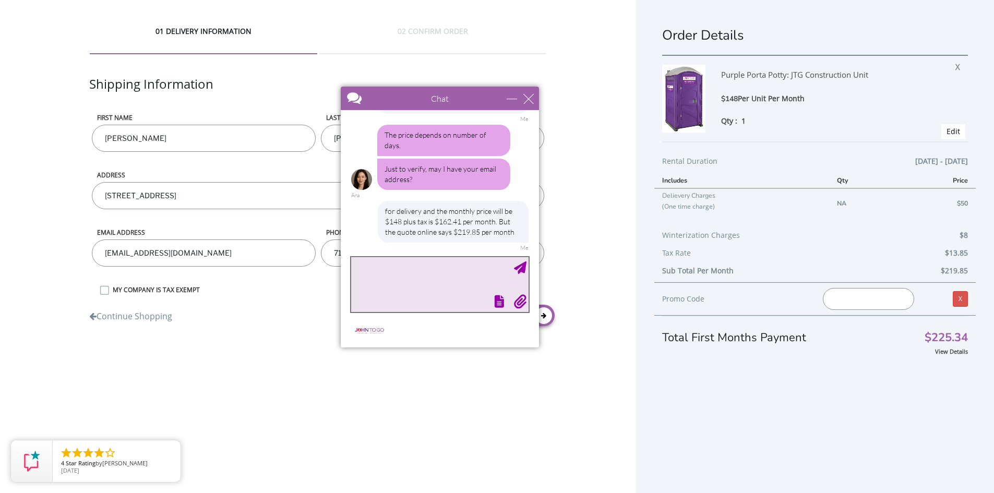
click at [456, 283] on textarea "type your message" at bounding box center [439, 284] width 177 height 55
type textarea "[EMAIL_ADDRESS][DOMAIN_NAME]"
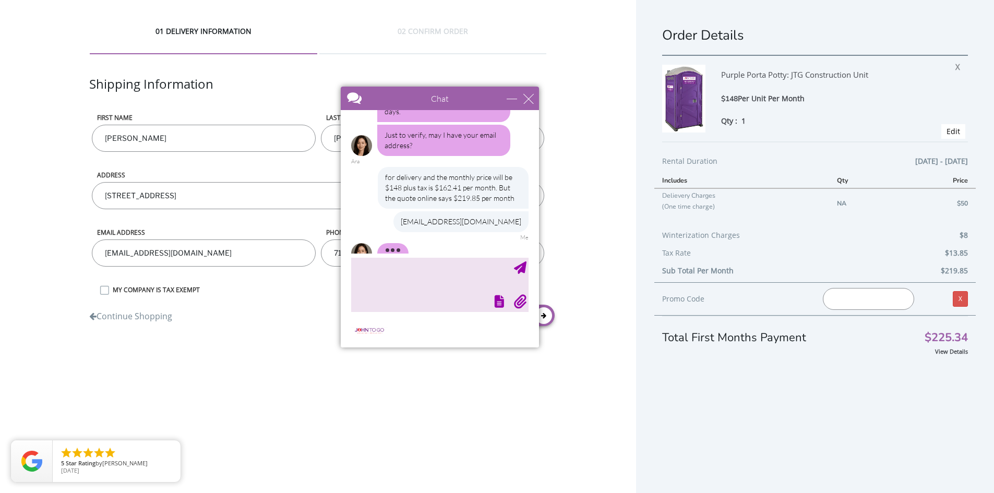
scroll to position [277, 0]
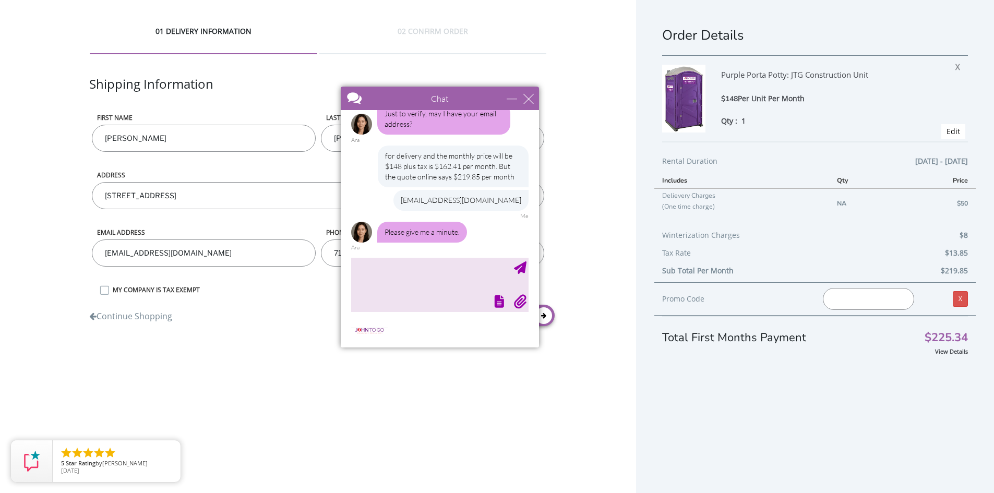
drag, startPoint x: 951, startPoint y: 64, endPoint x: 550, endPoint y: 57, distance: 400.4
click at [956, 64] on span "X" at bounding box center [961, 65] width 10 height 14
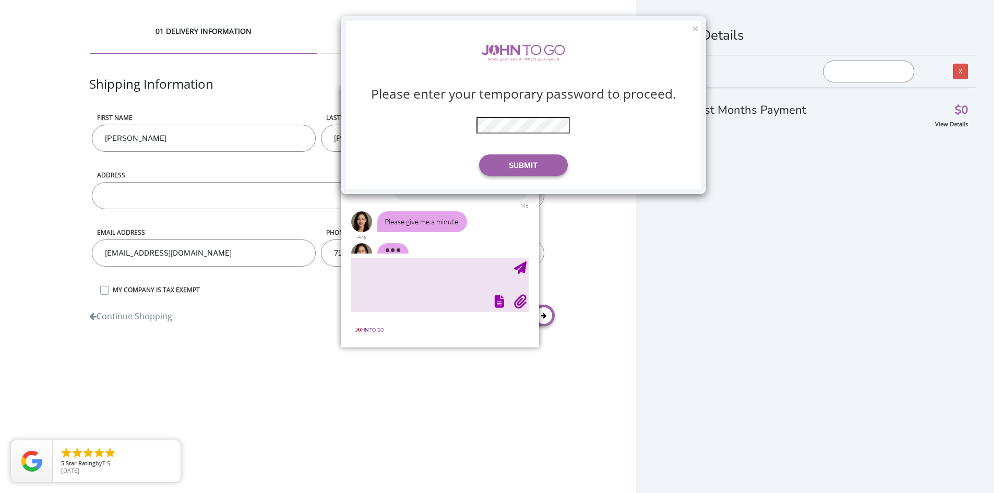
scroll to position [309, 0]
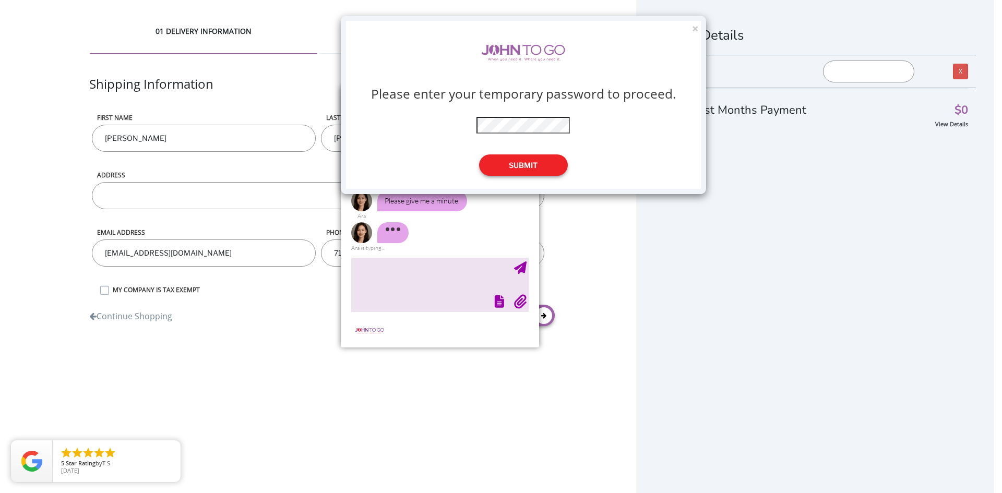
click at [520, 162] on button "Submit" at bounding box center [523, 165] width 89 height 21
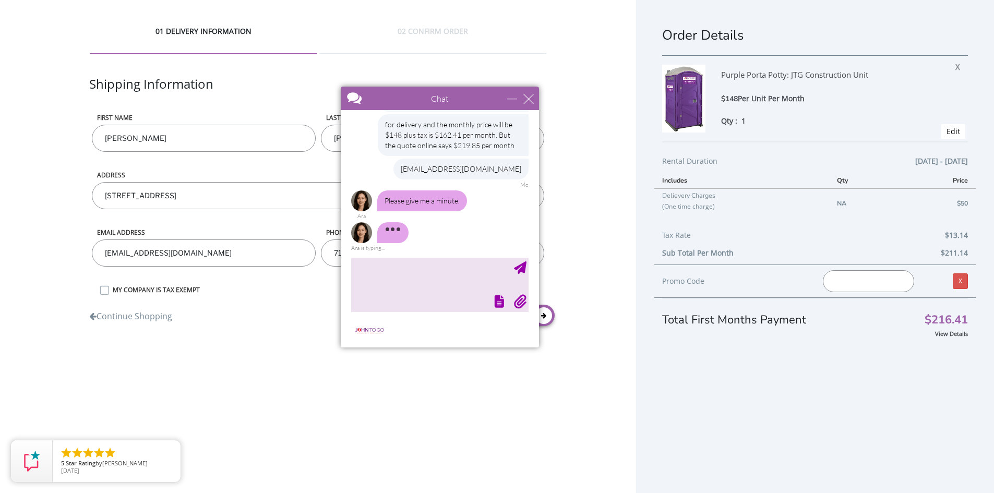
click at [426, 298] on div at bounding box center [439, 300] width 180 height 15
click at [429, 281] on textarea "type your message" at bounding box center [439, 284] width 177 height 55
paste textarea "JTG-252772"
type textarea "the quote that was sent to me JTG-252772"
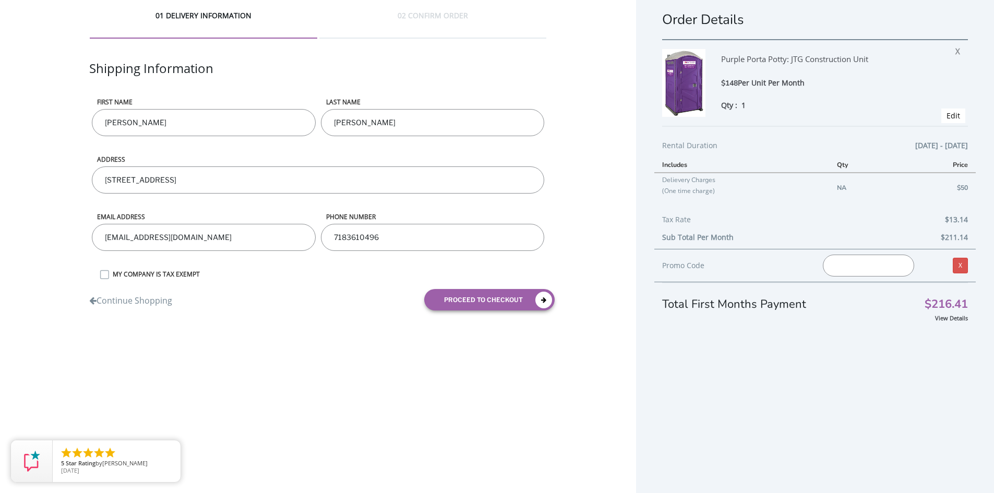
scroll to position [25, 0]
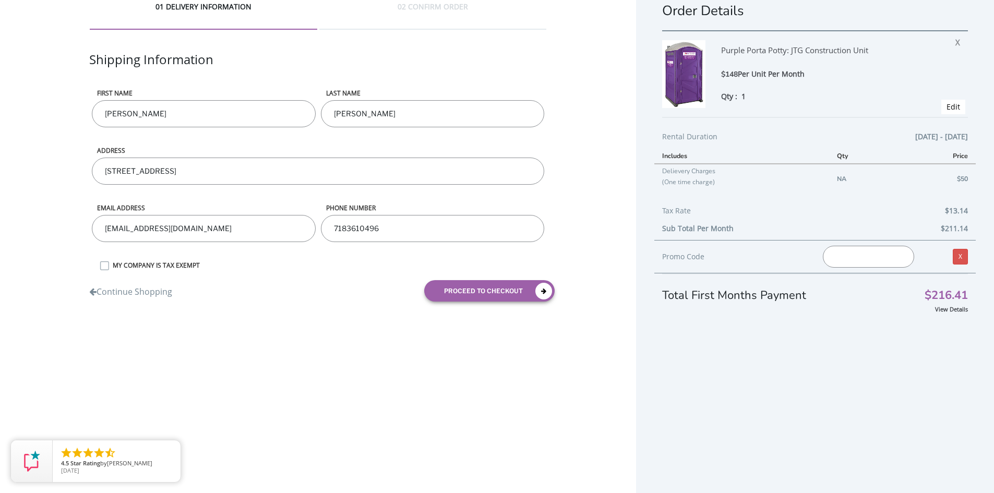
click at [948, 394] on div "Order Details Purple Porta Potty: JTG Construction Unit $148 Per Unit Per Month…" at bounding box center [815, 234] width 358 height 518
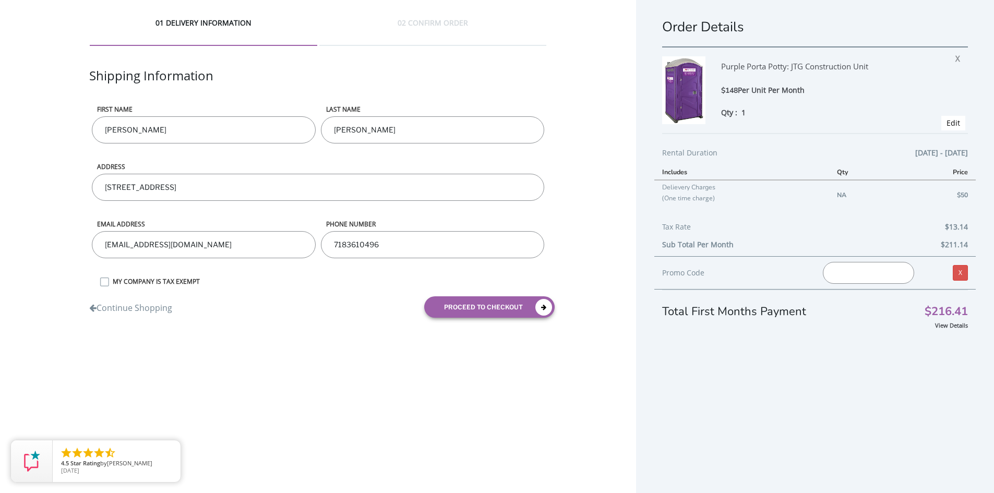
scroll to position [0, 0]
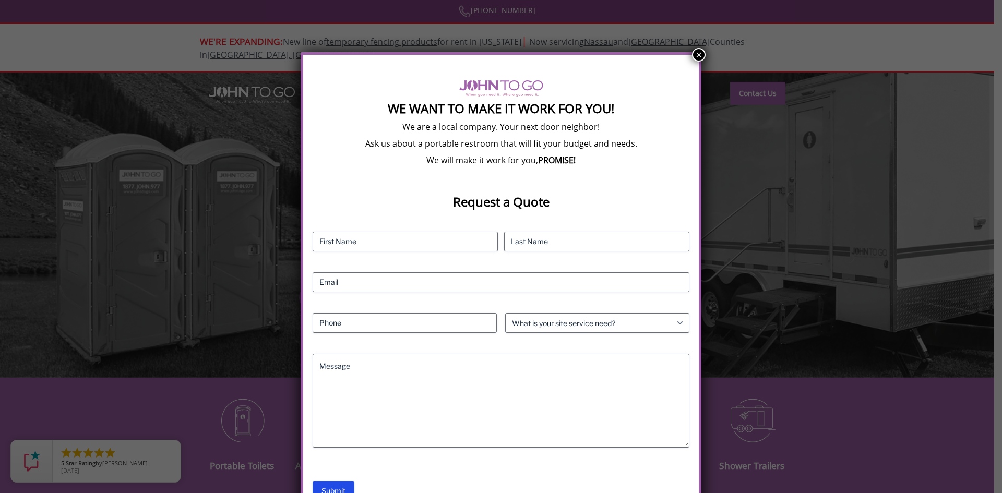
click at [695, 55] on button "×" at bounding box center [699, 55] width 14 height 14
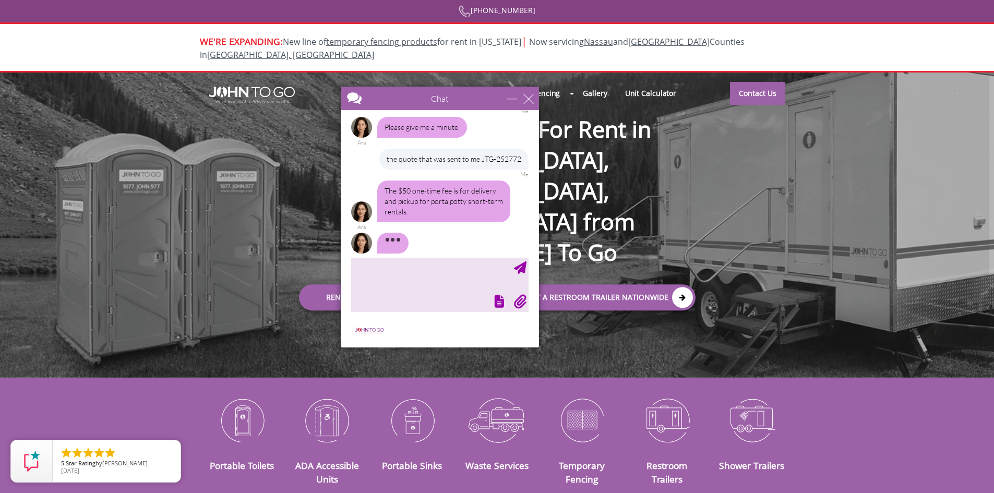
scroll to position [403, 0]
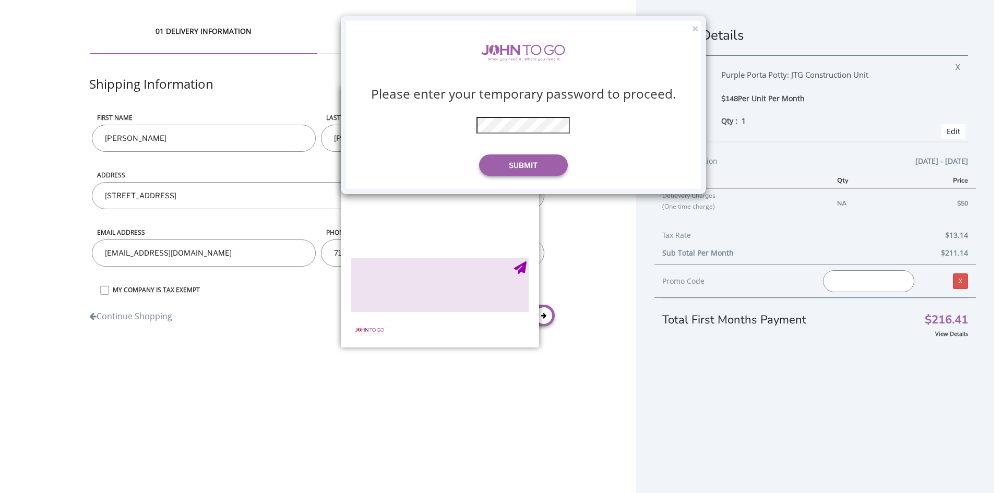
scroll to position [372, 0]
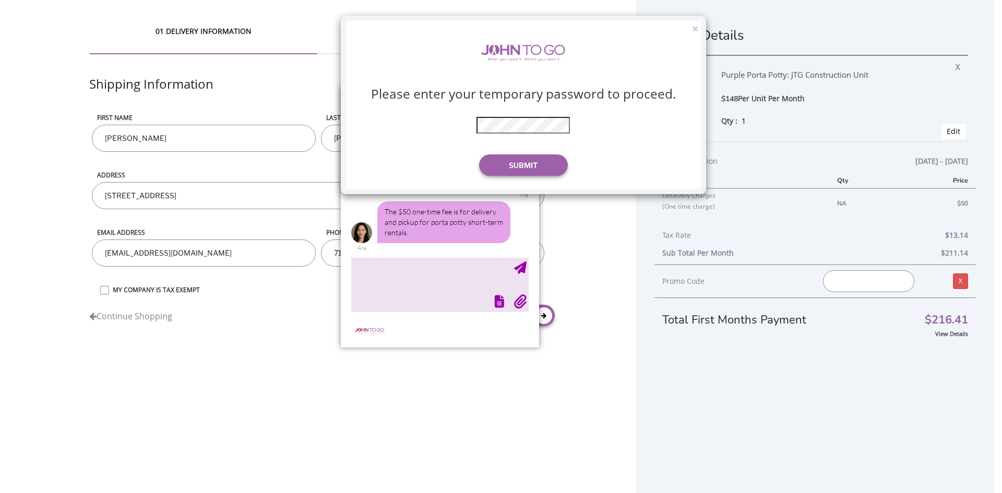
click at [426, 291] on div "× Please enter your temporary password to proceed. * The password is incorrect …" at bounding box center [501, 246] width 1002 height 493
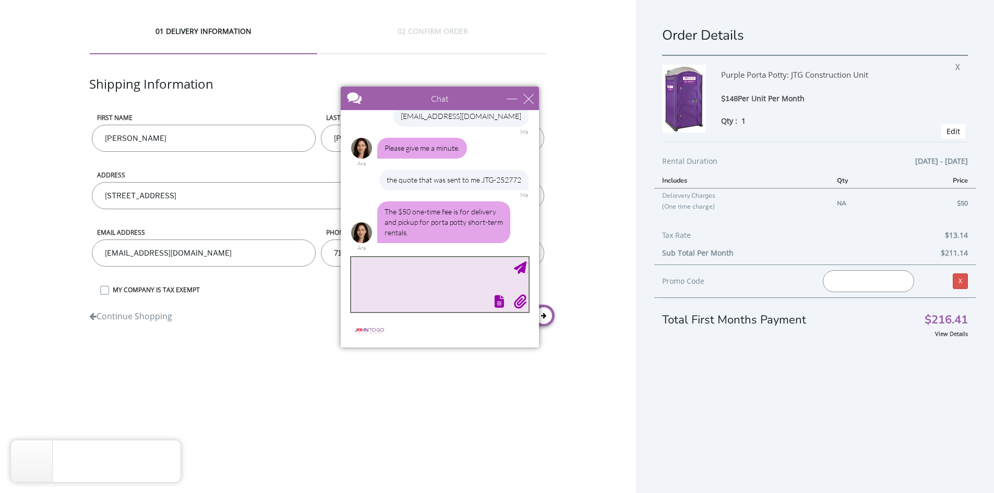
click at [411, 282] on textarea "type your message" at bounding box center [439, 284] width 177 height 55
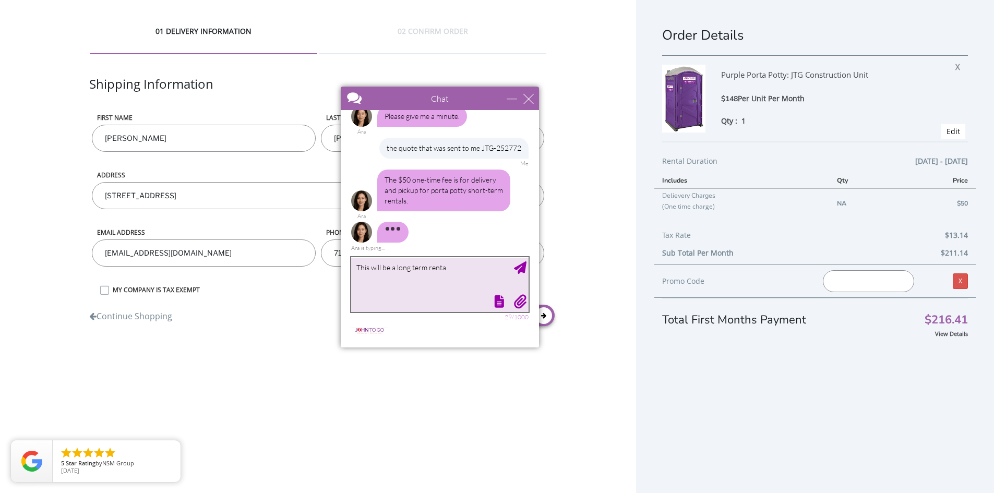
type textarea "This will be a long term rental"
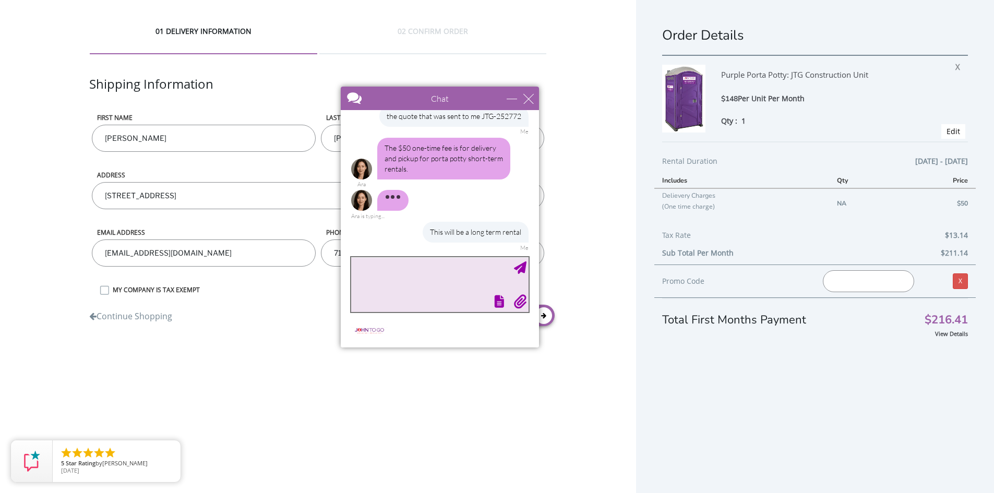
click at [459, 277] on textarea "type your message" at bounding box center [439, 284] width 177 height 55
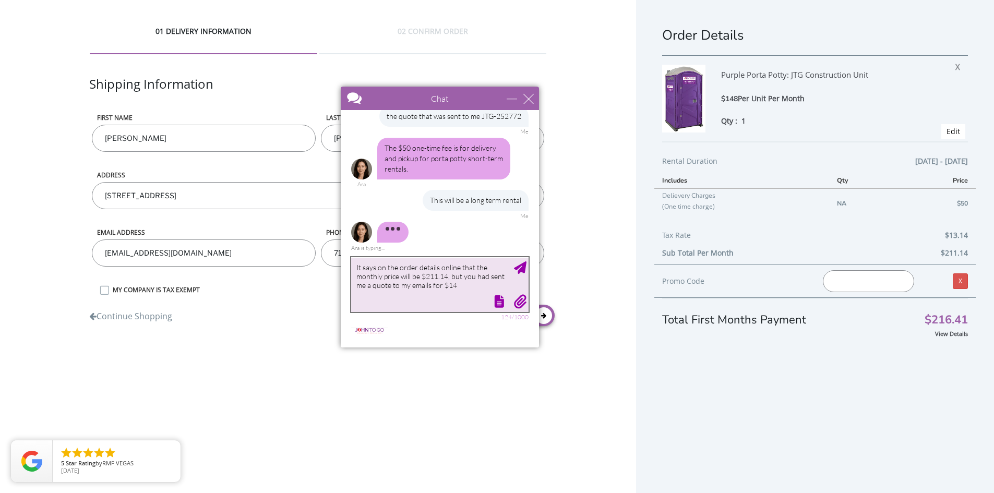
type textarea "It says on the order details online that the monthly price will be $211.14, but…"
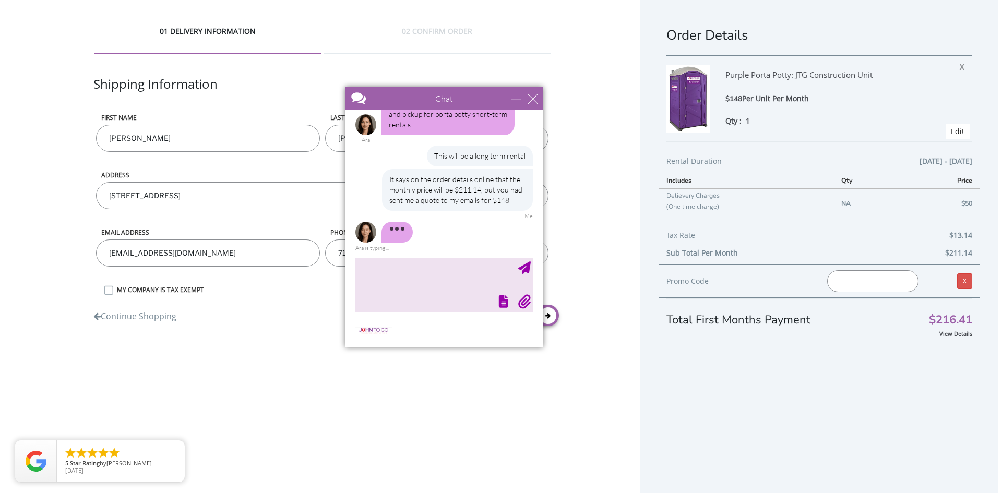
scroll to position [511, 0]
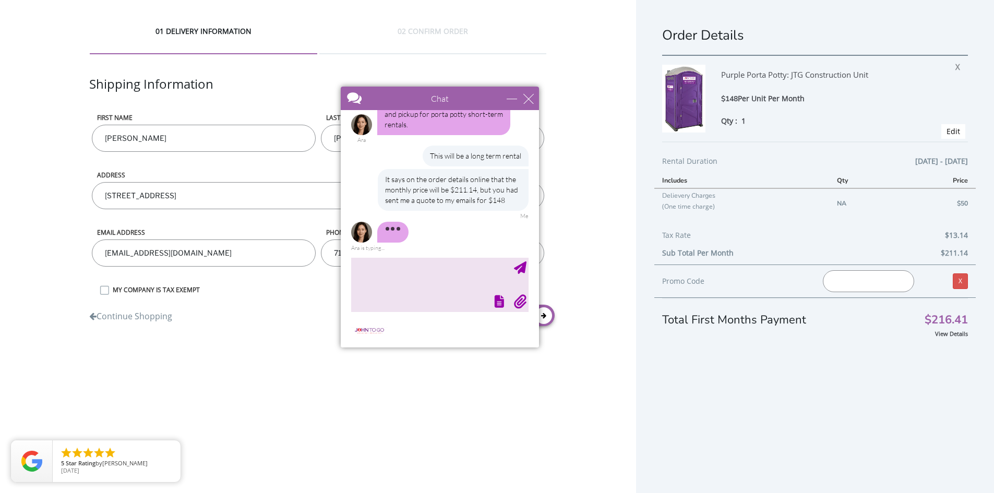
click at [977, 335] on div "Order Details Purple Porta Potty: JTG Construction Unit $148 Per Unit Per Month…" at bounding box center [815, 259] width 358 height 518
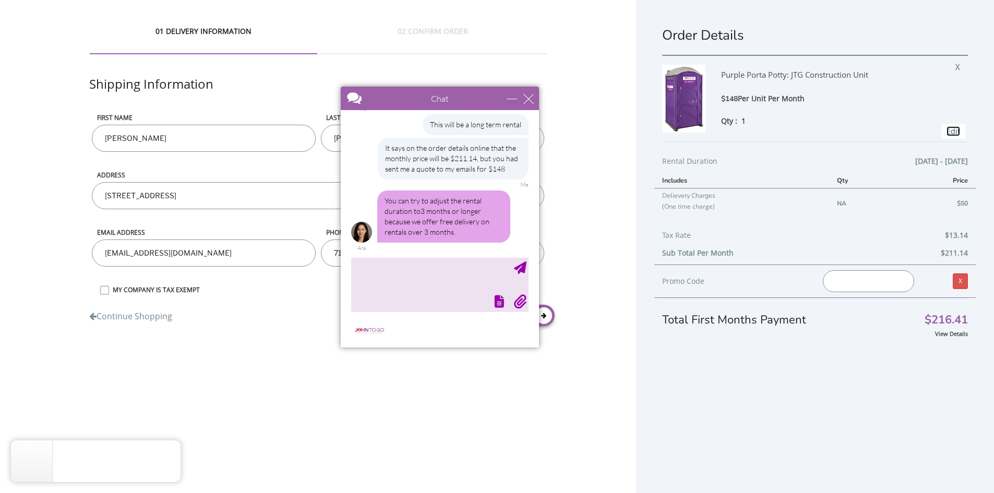
click at [947, 133] on link "Edit" at bounding box center [954, 131] width 14 height 10
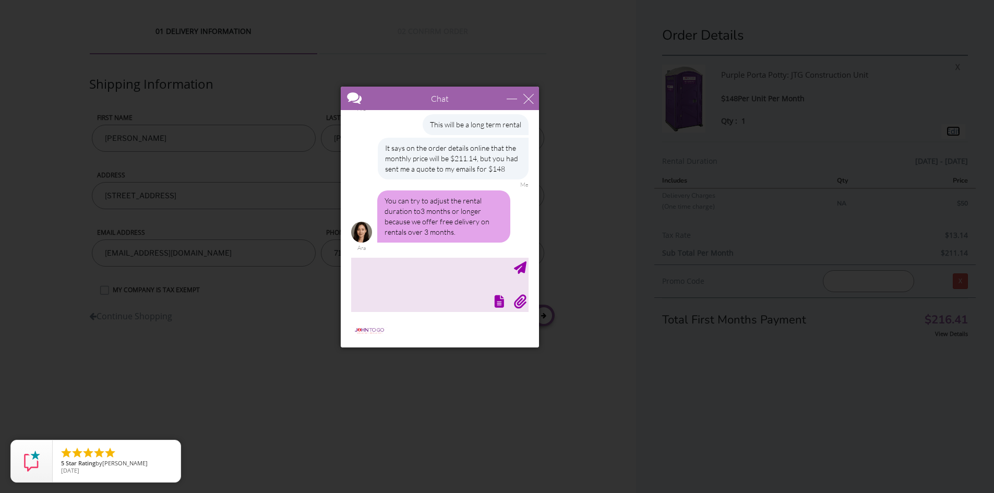
type input "10/06/2025 to 11/06/2025"
type input "0"
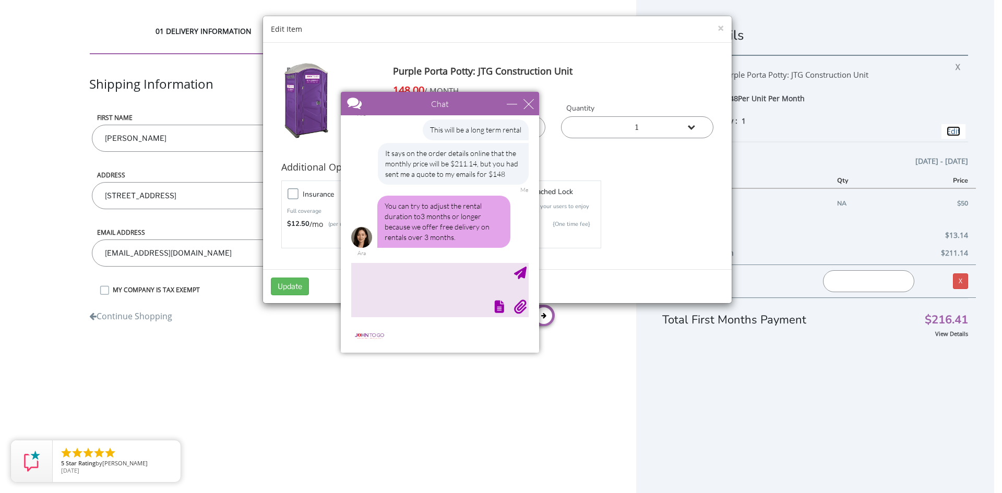
drag, startPoint x: 731, startPoint y: 186, endPoint x: 383, endPoint y: 253, distance: 355.0
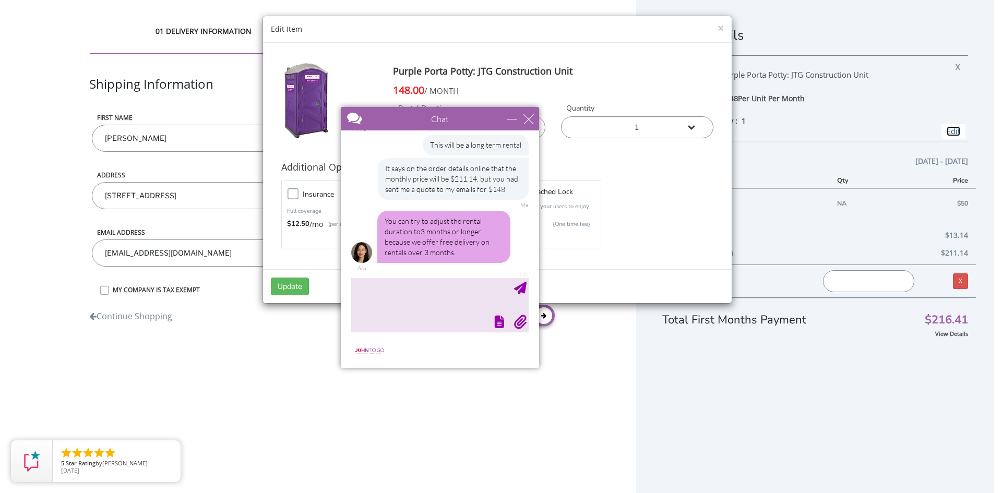
drag, startPoint x: 718, startPoint y: 206, endPoint x: 359, endPoint y: 103, distance: 374.2
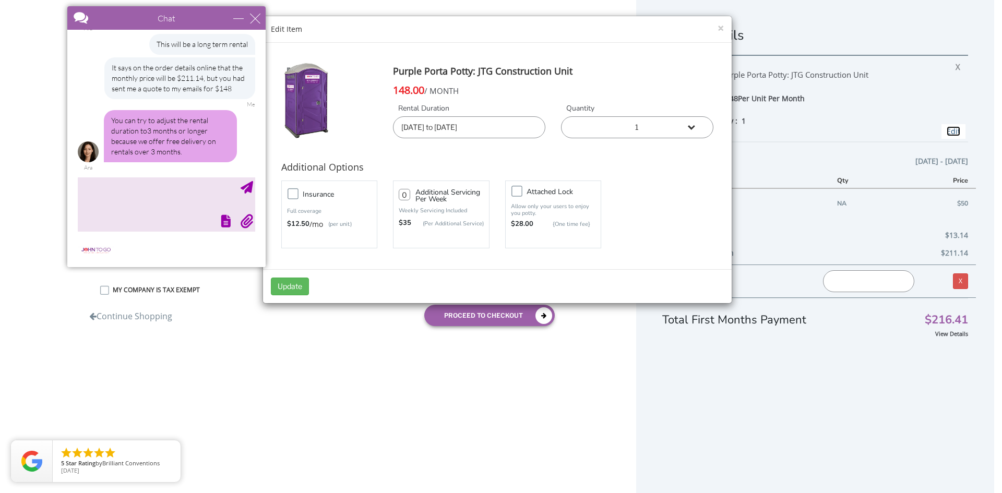
drag, startPoint x: 453, startPoint y: 114, endPoint x: 254, endPoint y: 18, distance: 221.1
click at [502, 128] on input "10/06/2025 to 11/06/2025" at bounding box center [469, 127] width 152 height 22
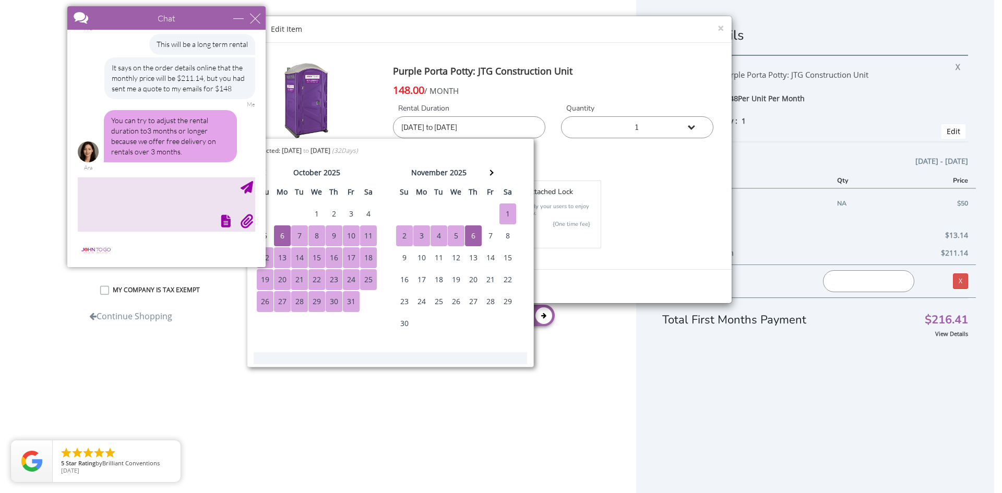
click at [353, 215] on div "3" at bounding box center [351, 214] width 17 height 21
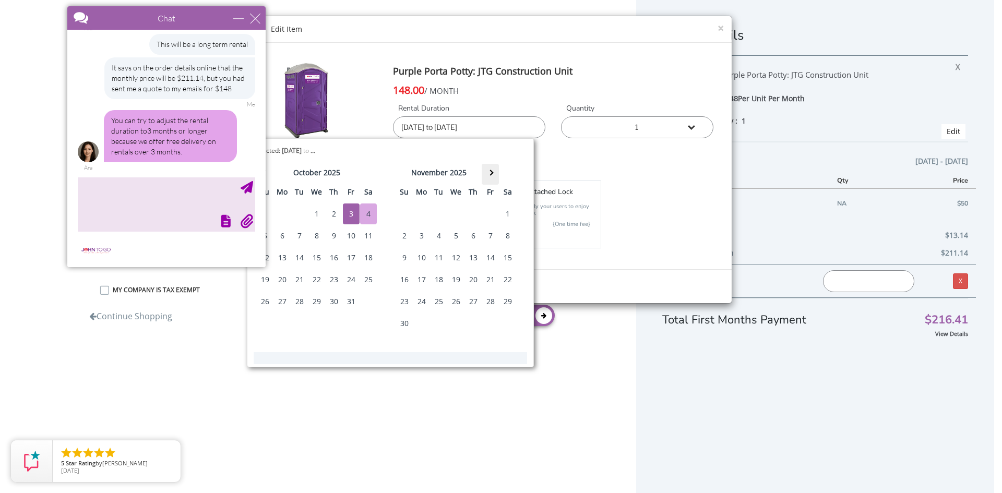
click at [493, 174] on th at bounding box center [490, 174] width 17 height 21
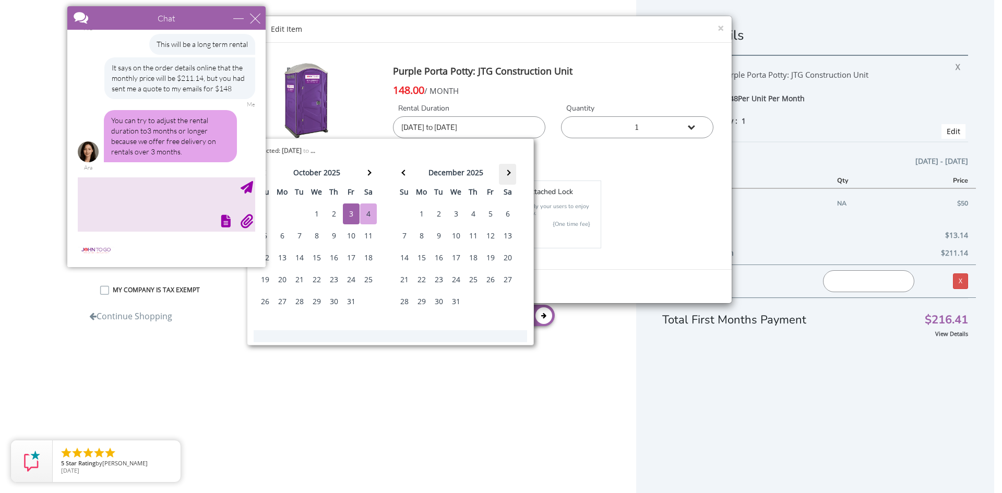
click at [493, 174] on th "december 2025" at bounding box center [456, 174] width 86 height 21
click at [508, 173] on span at bounding box center [508, 173] width 6 height 6
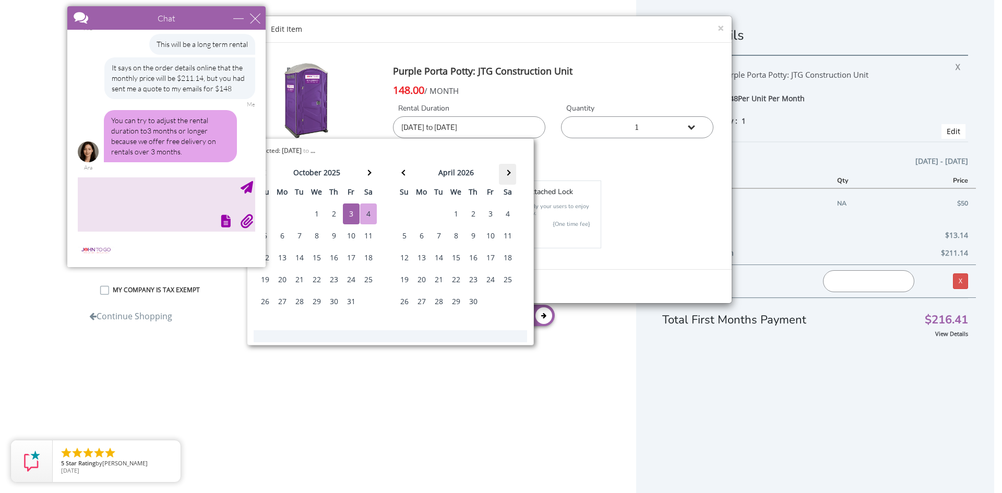
click at [508, 173] on span at bounding box center [508, 173] width 6 height 6
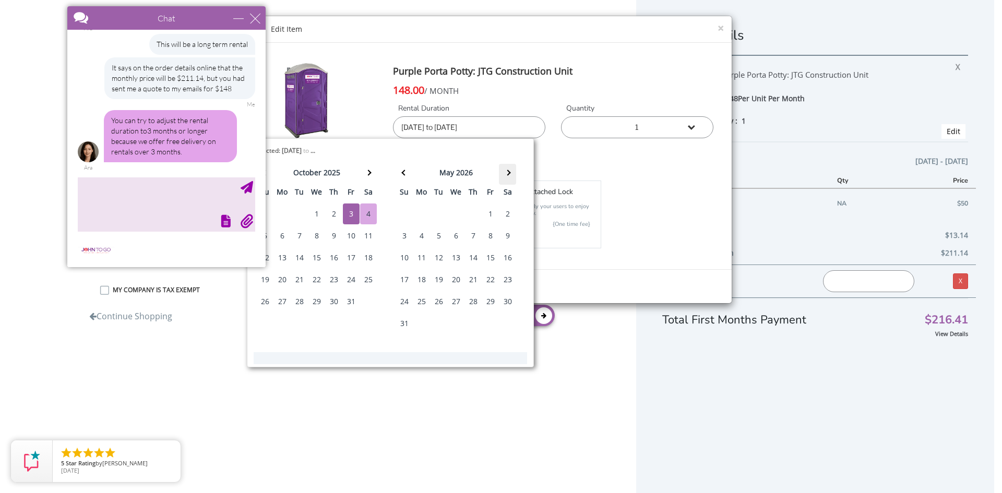
click at [508, 173] on span at bounding box center [508, 173] width 6 height 6
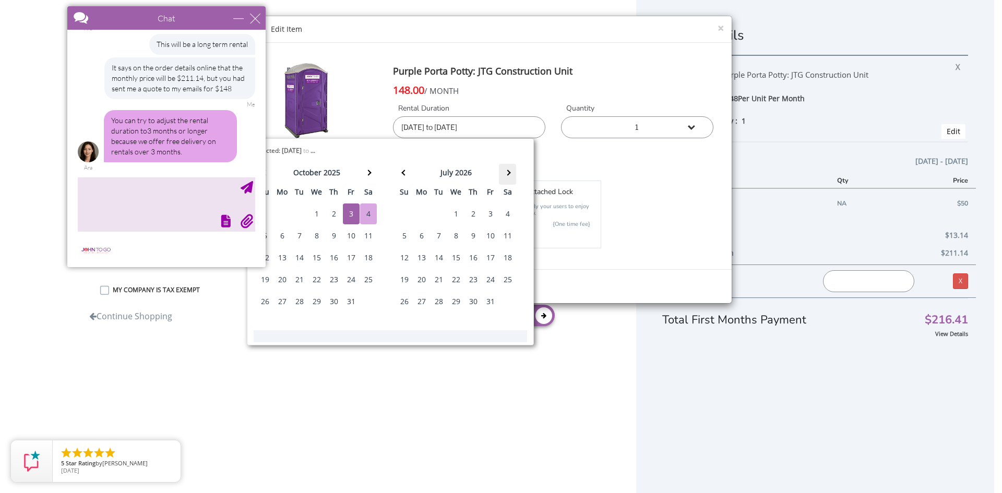
click at [508, 173] on span at bounding box center [508, 173] width 6 height 6
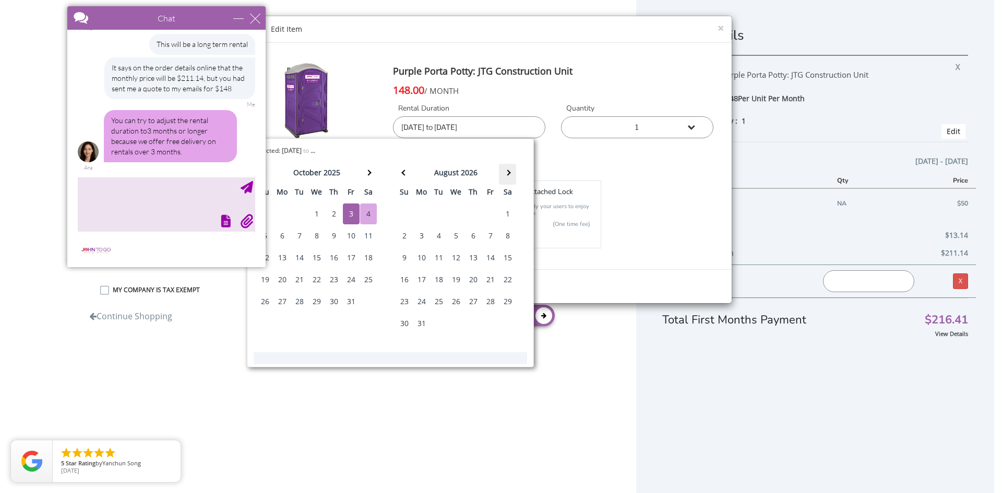
click at [508, 173] on span at bounding box center [508, 173] width 6 height 6
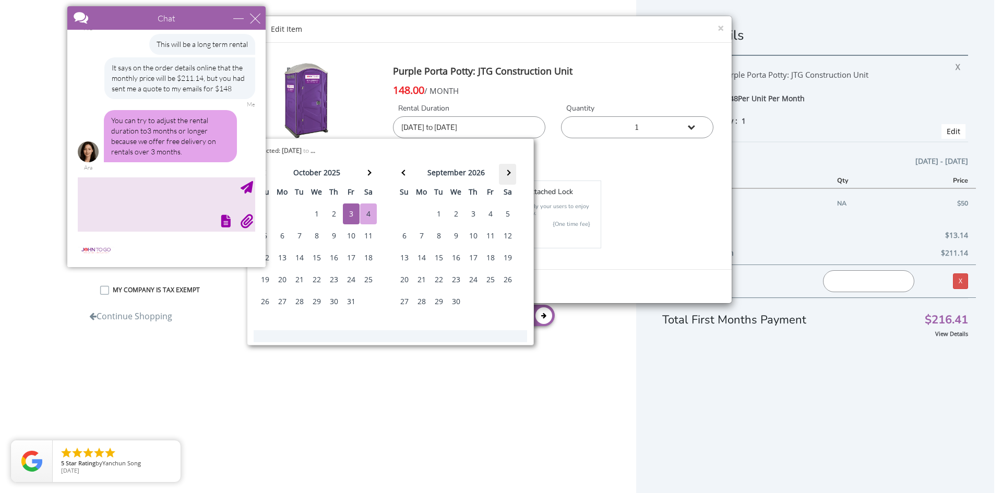
click at [508, 173] on span at bounding box center [508, 173] width 6 height 6
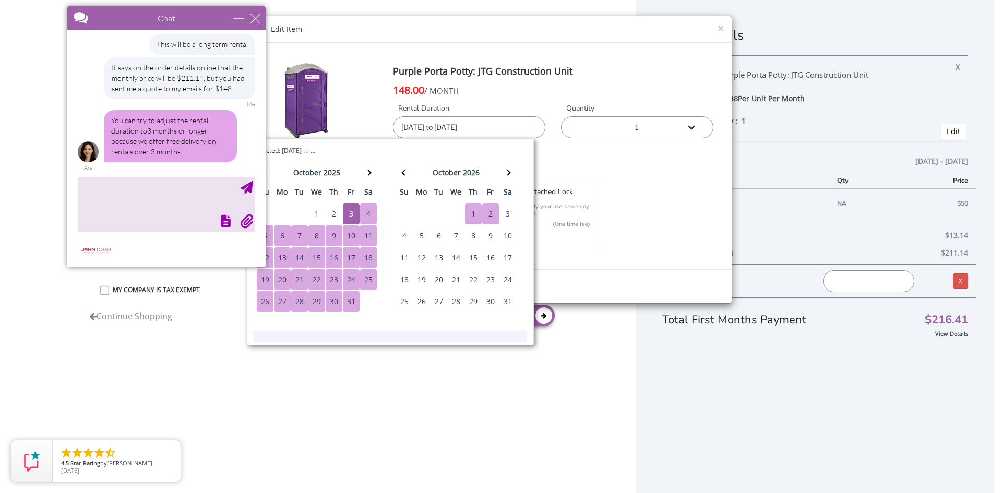
click at [486, 213] on div "2" at bounding box center [490, 214] width 17 height 21
type input "10/03/2025 to 10/02/2026"
click at [662, 219] on div "Insurance Full coverage $12.50 /mo (per unit) 0 $35 Attached lock" at bounding box center [498, 214] width 448 height 73
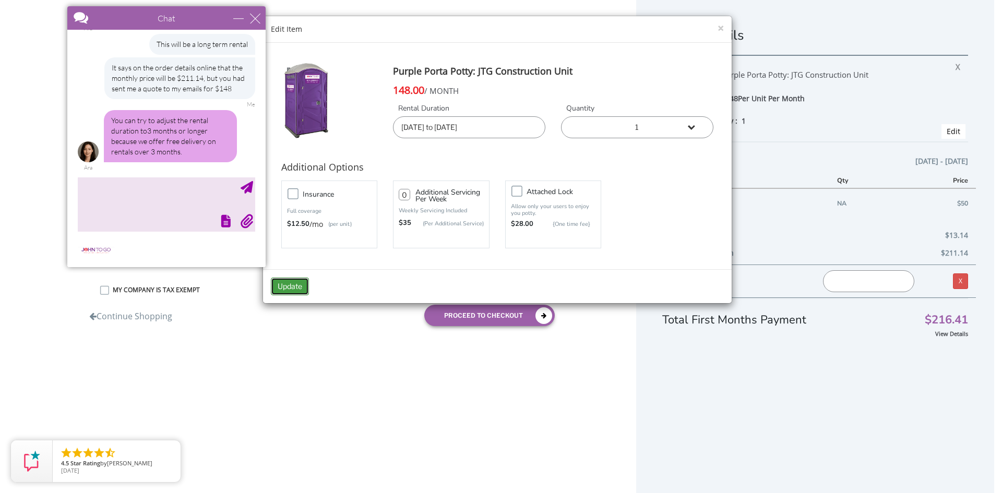
click at [280, 283] on button "Update" at bounding box center [290, 287] width 38 height 18
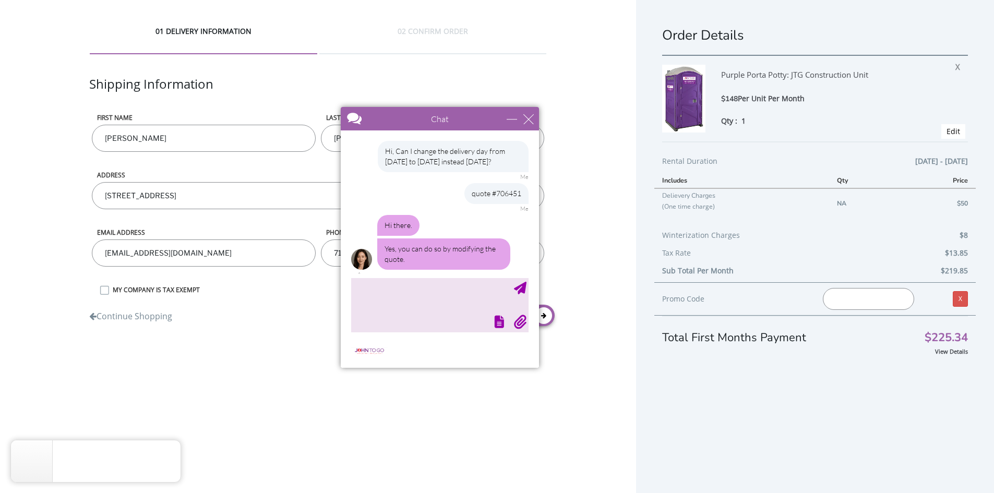
scroll to position [511, 0]
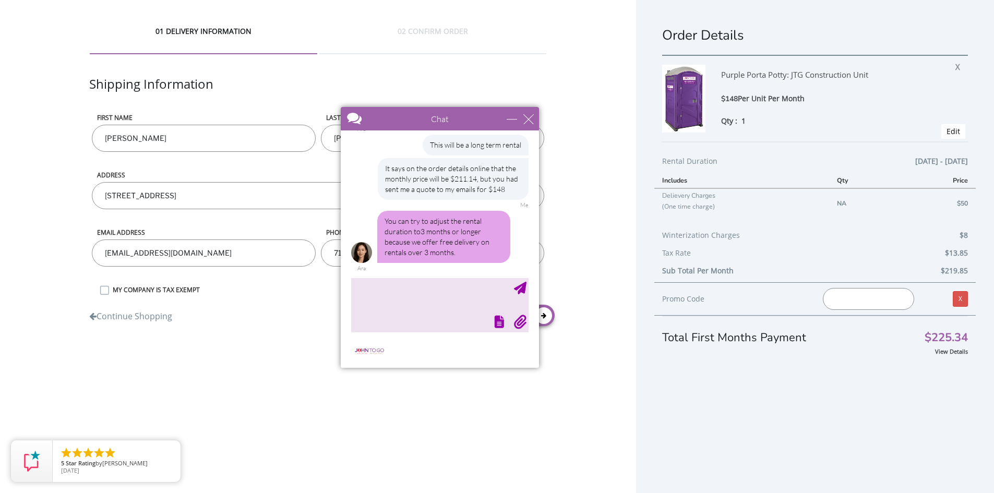
click at [871, 376] on div "Order Details Purple Porta Potty: JTG Construction Unit $148 Per Unit Per Month…" at bounding box center [815, 259] width 358 height 518
click at [426, 301] on textarea "type your message" at bounding box center [439, 305] width 177 height 55
type textarea "No, it's made it more expensive"
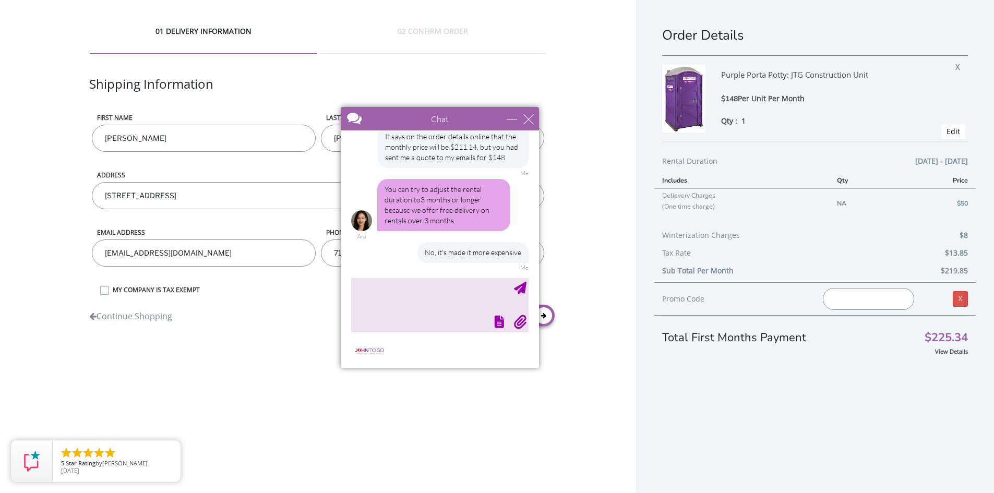
drag, startPoint x: 822, startPoint y: 376, endPoint x: 945, endPoint y: 378, distance: 123.2
click at [823, 376] on div "Order Details Purple Porta Potty: JTG Construction Unit $148 Per Unit Per Month…" at bounding box center [815, 259] width 358 height 518
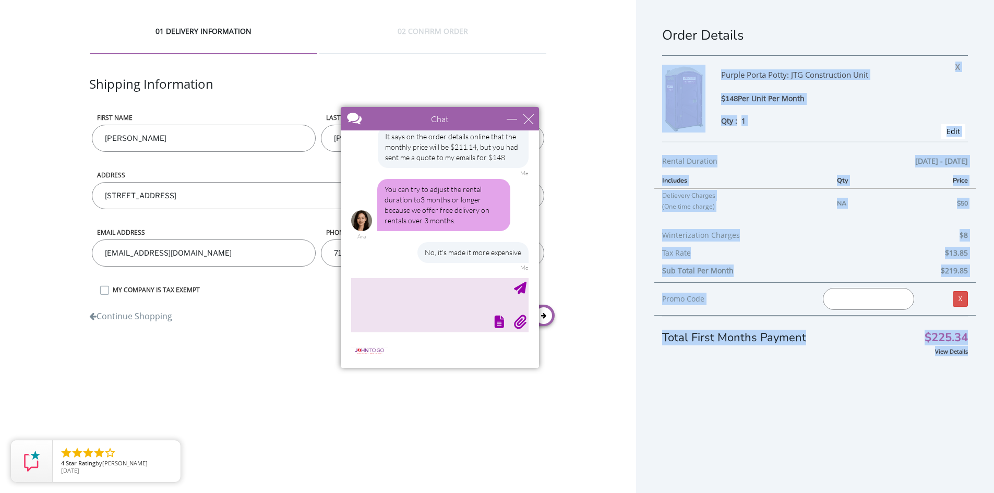
drag, startPoint x: 980, startPoint y: 364, endPoint x: 652, endPoint y: 89, distance: 427.9
click at [652, 89] on div "Order Details Purple Porta Potty: JTG Construction Unit $148 Per Unit Per Month…" at bounding box center [815, 259] width 358 height 518
copy div "Purple Porta Potty: JTG Construction Unit $148 Per Unit Per Month Qty : 1 X Edi…"
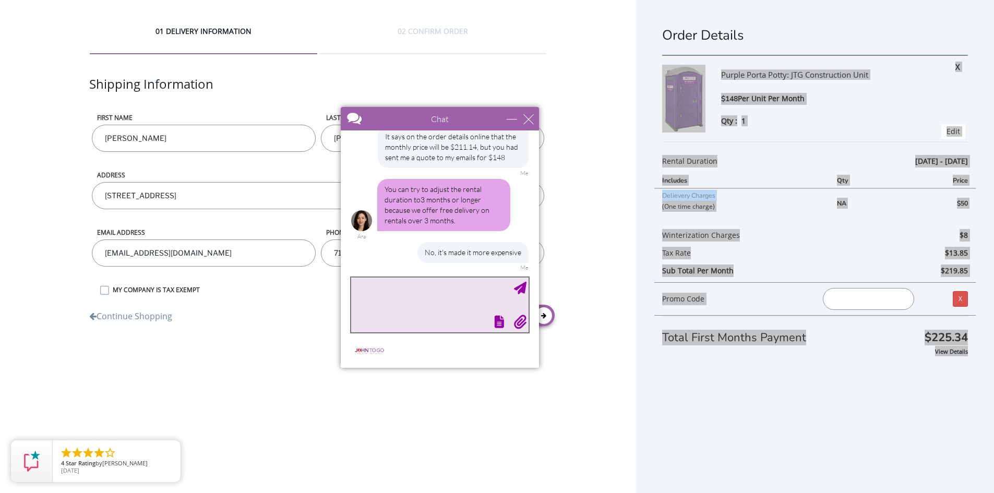
click at [418, 303] on textarea "type your message" at bounding box center [439, 305] width 177 height 55
paste textarea "Purple Porta Potty: JTG Construction Unit $148 Per Unit Per Month Qty : 1 XEdit…"
drag, startPoint x: 387, startPoint y: 311, endPoint x: 348, endPoint y: 307, distance: 38.8
click at [348, 307] on main "Chat Email office@drexnyc.com Your Question * Email * office@drexnyc.com Your Q…" at bounding box center [440, 237] width 198 height 261
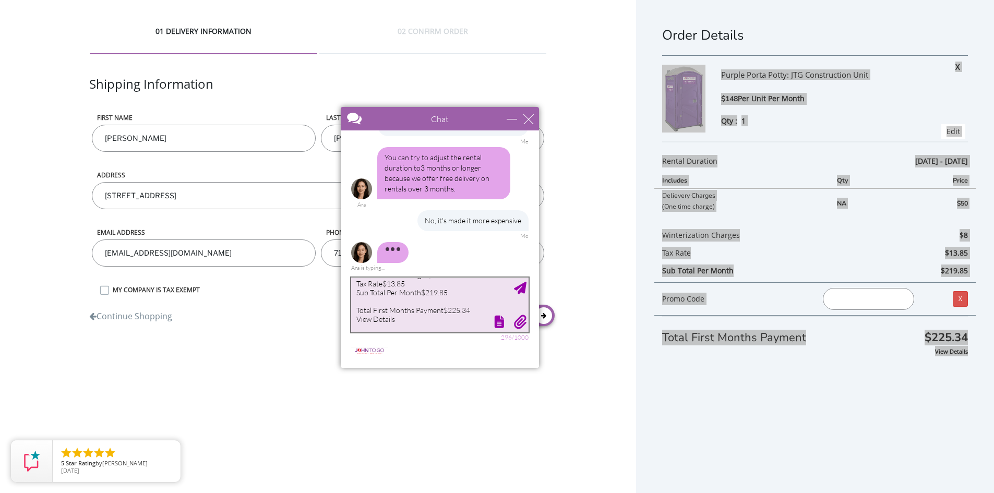
scroll to position [121, 0]
drag, startPoint x: 400, startPoint y: 329, endPoint x: 346, endPoint y: 329, distance: 53.8
click at [346, 329] on main "Chat Email office@drexnyc.com Your Question * Email * office@drexnyc.com Your Q…" at bounding box center [440, 237] width 198 height 261
type textarea "Purple Porta Potty: JTG Construction Unit $148 Per Unit Per Month Qty : 1 XEdit…"
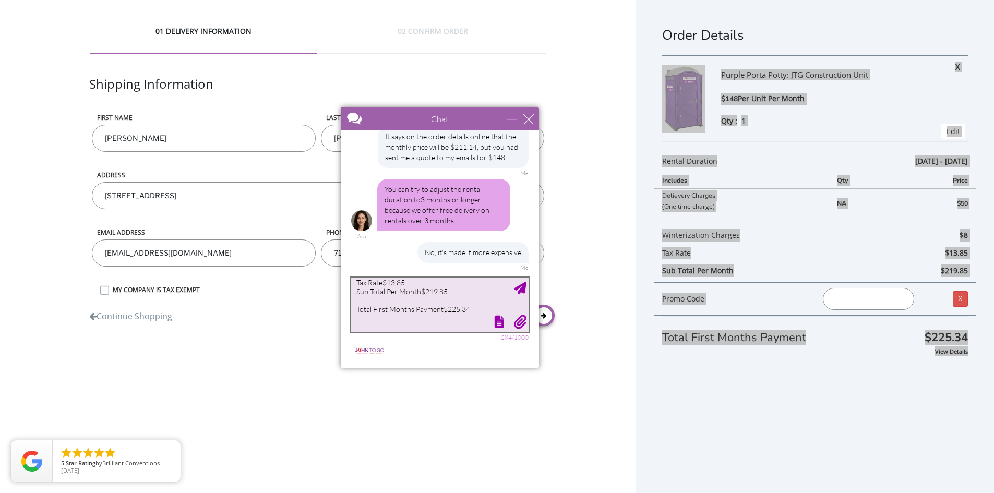
scroll to position [68, 0]
click at [386, 306] on textarea "Purple Porta Potty: JTG Construction Unit $148 Per Unit Per Month Qty : 1 XEdit…" at bounding box center [439, 305] width 177 height 55
drag, startPoint x: 358, startPoint y: 299, endPoint x: 527, endPoint y: 422, distance: 210.0
click at [527, 374] on html "Chat Email office@drexnyc.com Your Question * Email * office@drexnyc.com Your Q…" at bounding box center [440, 238] width 211 height 274
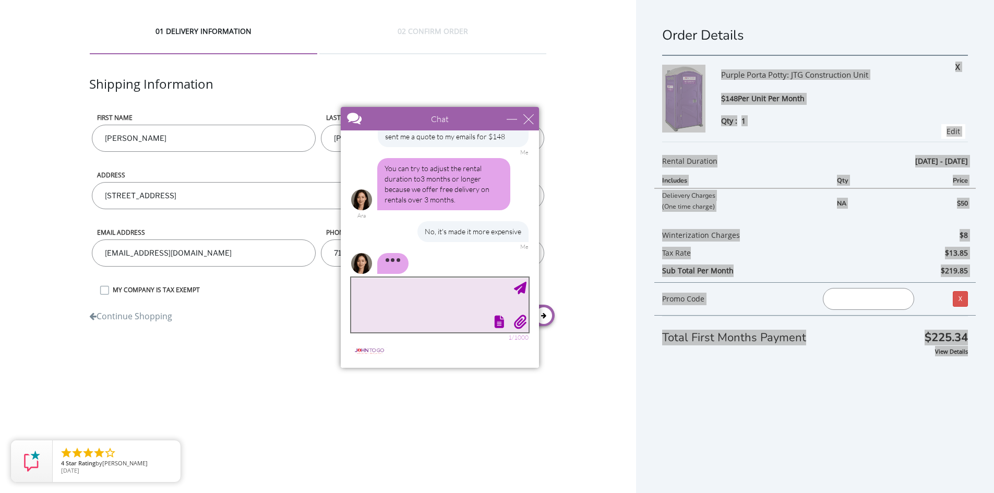
scroll to position [575, 0]
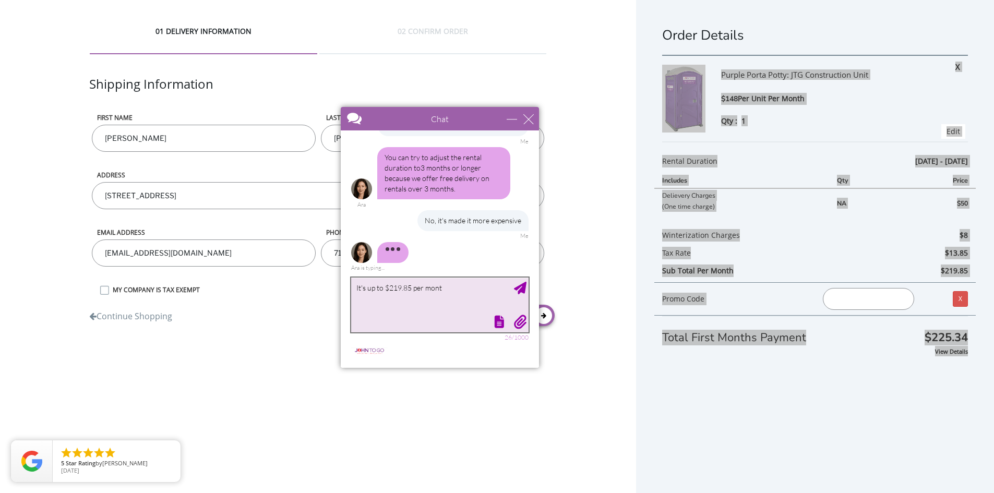
type textarea "It's up to $219.85 per month"
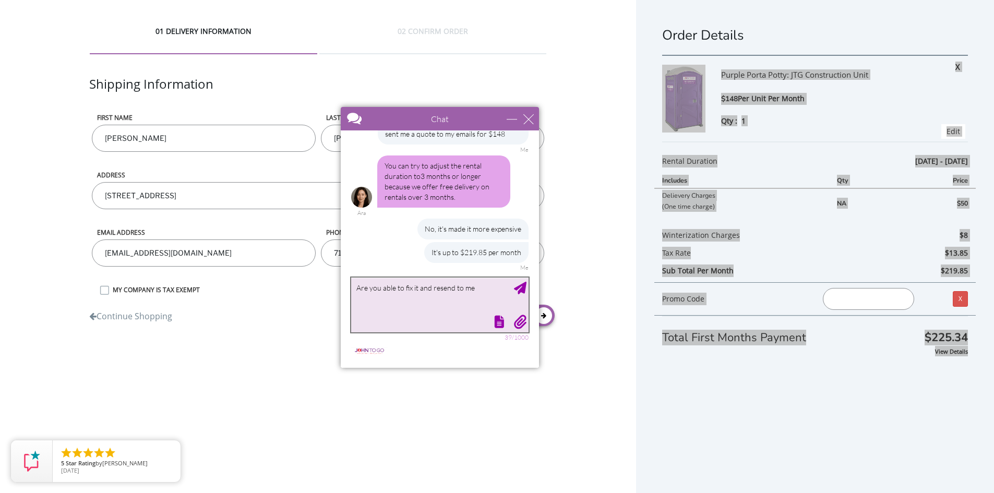
scroll to position [566, 0]
type textarea "Are you able to fix it and resend to me please?"
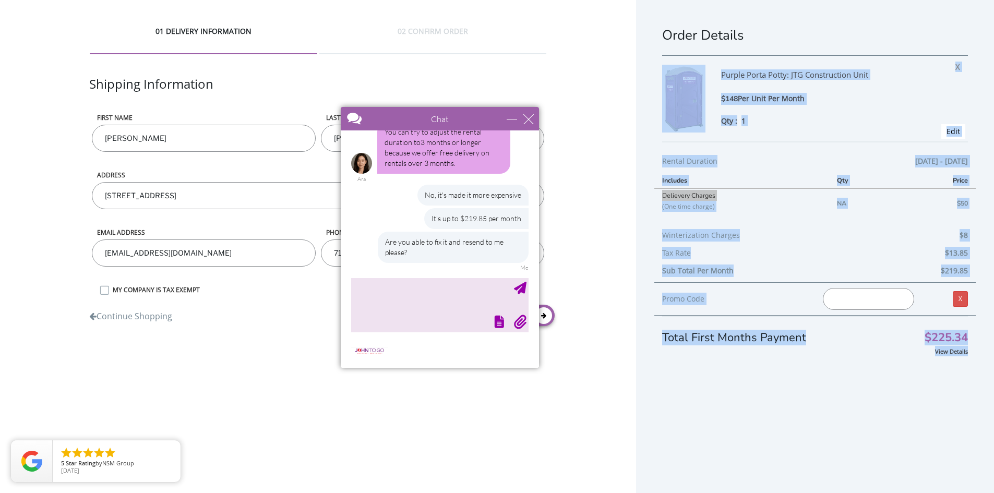
click at [796, 122] on div "Qty : 1" at bounding box center [823, 120] width 205 height 11
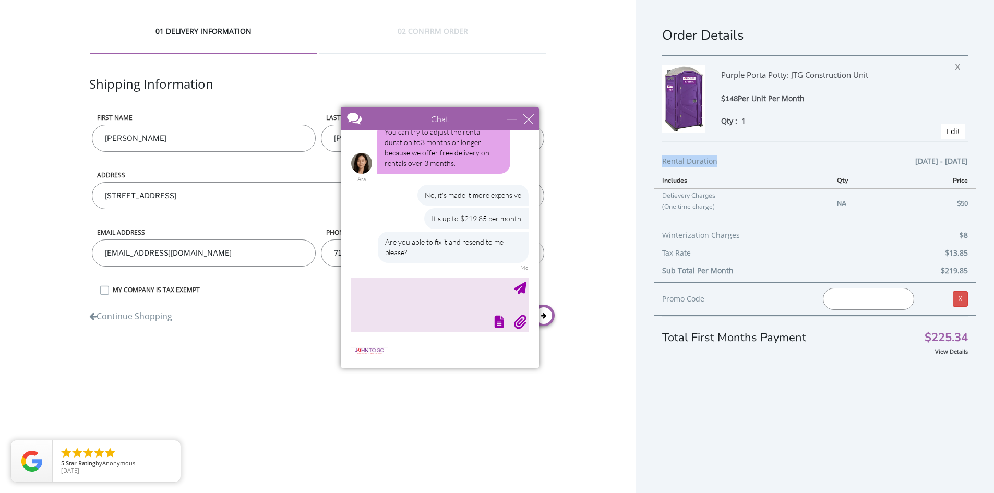
drag, startPoint x: 968, startPoint y: 162, endPoint x: 662, endPoint y: 163, distance: 305.9
click at [662, 163] on div "Order Details Purple Porta Potty: JTG Construction Unit $148 Per Unit Per Month…" at bounding box center [815, 259] width 358 height 518
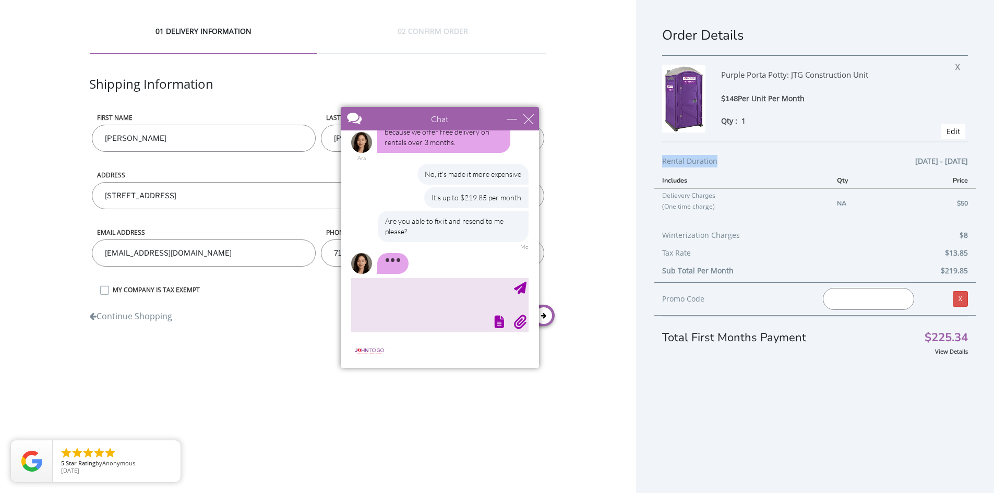
scroll to position [632, 0]
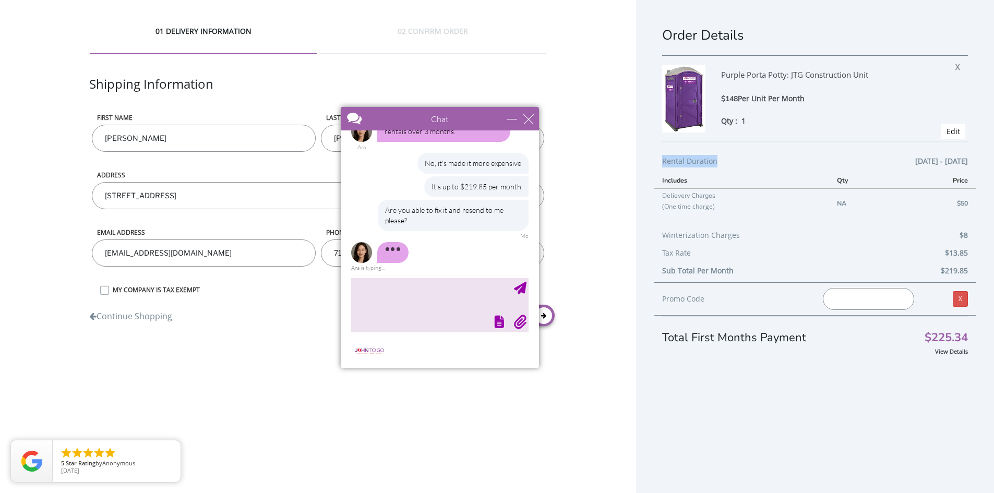
click at [659, 164] on div "Order Details Purple Porta Potty: JTG Construction Unit $148 Per Unit Per Month…" at bounding box center [815, 259] width 358 height 518
drag, startPoint x: 664, startPoint y: 160, endPoint x: 960, endPoint y: 161, distance: 296.0
click at [960, 161] on div "Rental Duration 10/03/2025 - 10/02/2026" at bounding box center [815, 164] width 306 height 18
copy div "Rental Duration 10/03/2025 - 10/02/2026"
click at [432, 283] on textarea "type your message" at bounding box center [439, 305] width 177 height 55
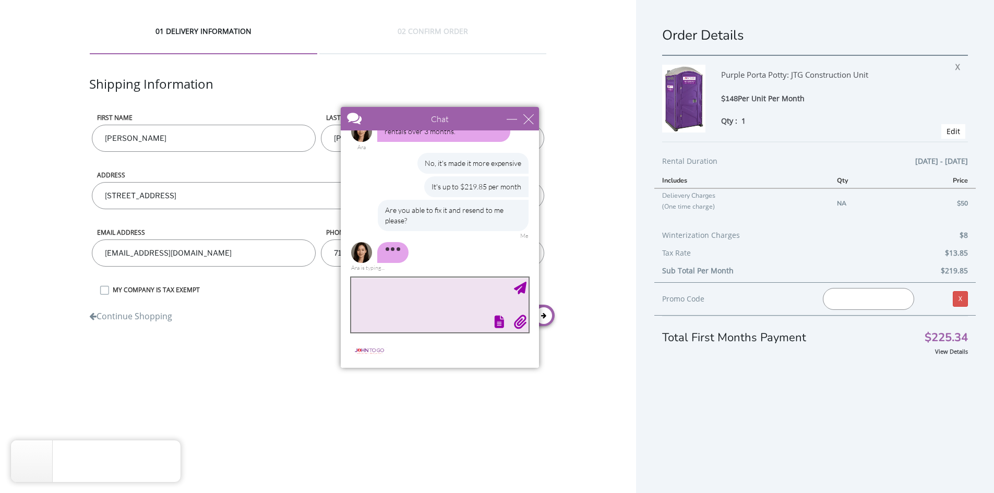
paste textarea "Rental Duration10/03/2025 - 10/02/2026"
type textarea "Rental Duration10/03/2025 - 10/02/2026"
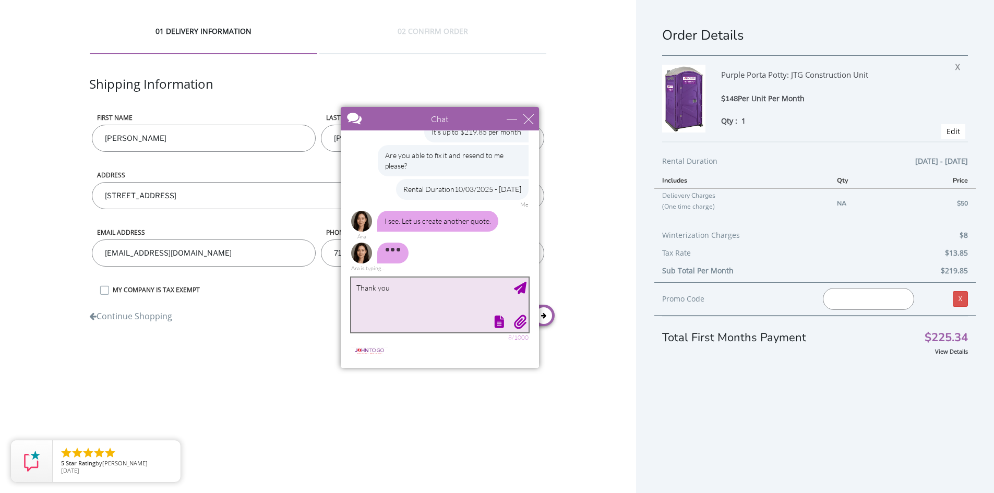
scroll to position [690, 0]
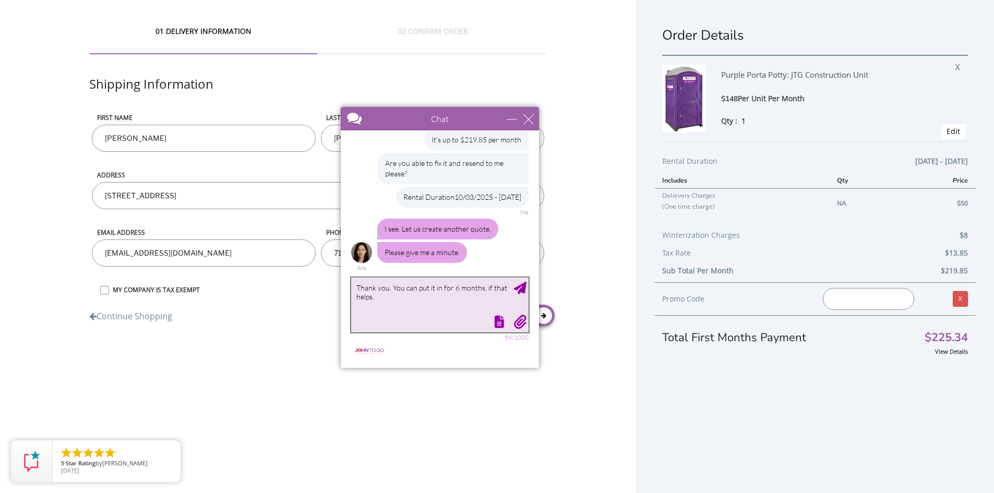
type textarea "Thank you. You can put it in for 6 months, if that helps."
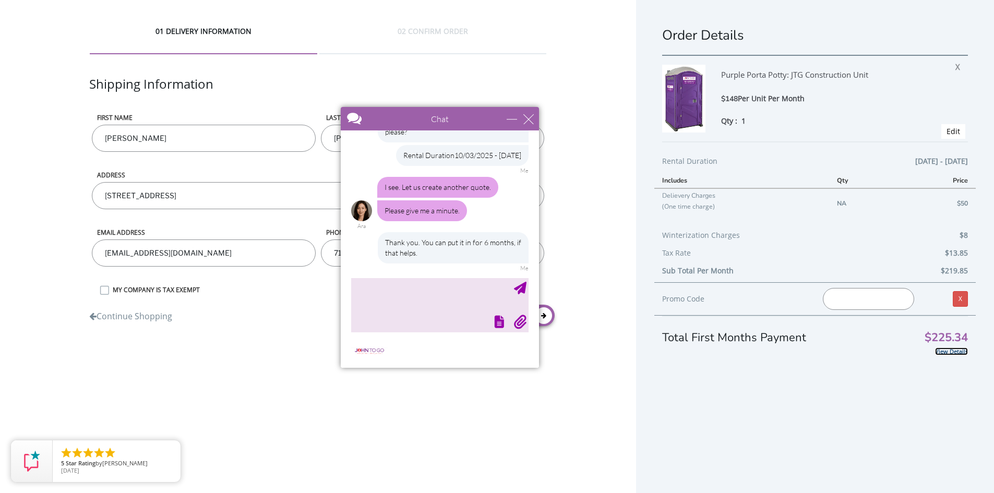
click at [939, 354] on link "View Details" at bounding box center [951, 352] width 33 height 8
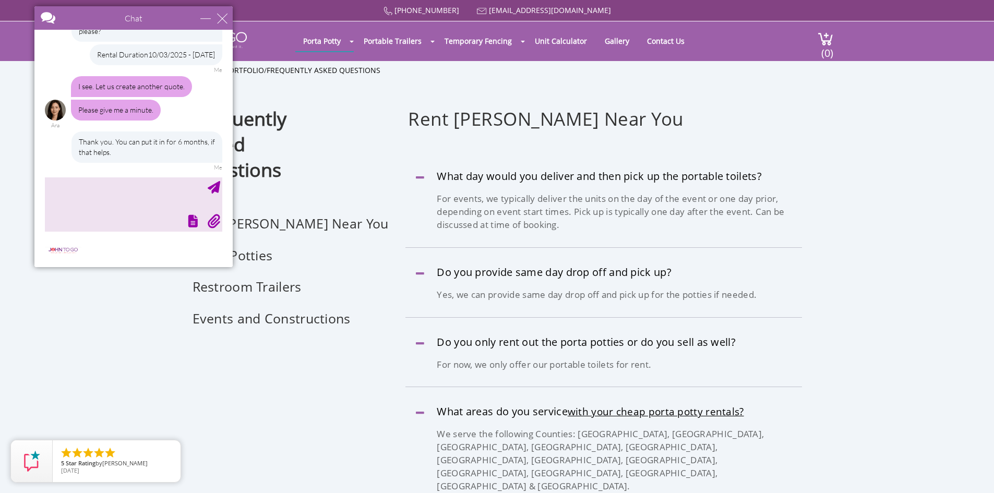
drag, startPoint x: 405, startPoint y: 121, endPoint x: 98, endPoint y: -19, distance: 337.0
click at [98, 0] on html "Home [PHONE_NUMBER] [EMAIL_ADDRESS][DOMAIN_NAME] [GEOGRAPHIC_DATA] Portable Toi…" at bounding box center [497, 253] width 994 height 507
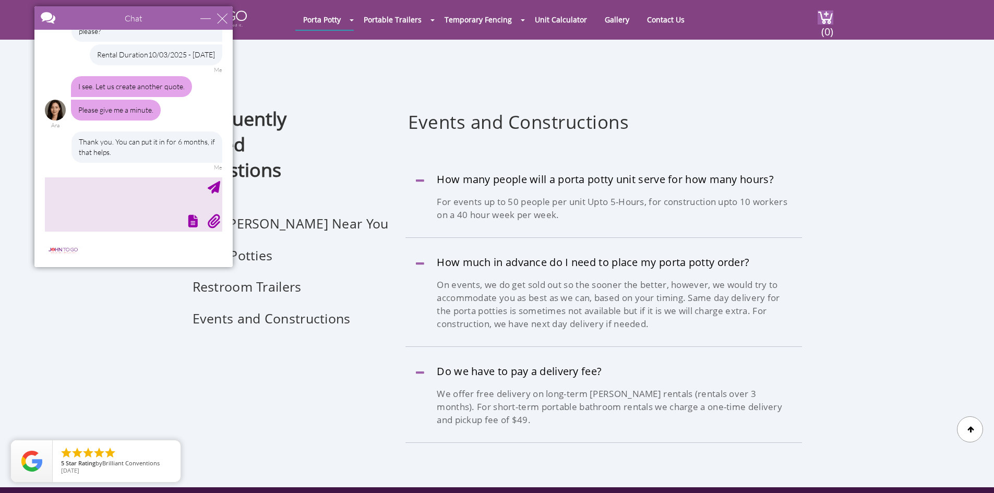
scroll to position [1879, 0]
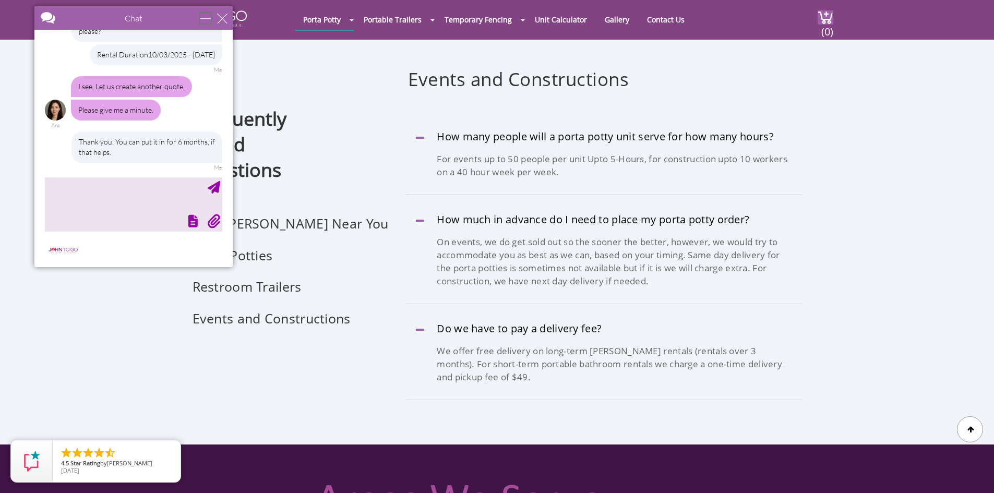
click at [205, 20] on div "minimize" at bounding box center [205, 18] width 10 height 10
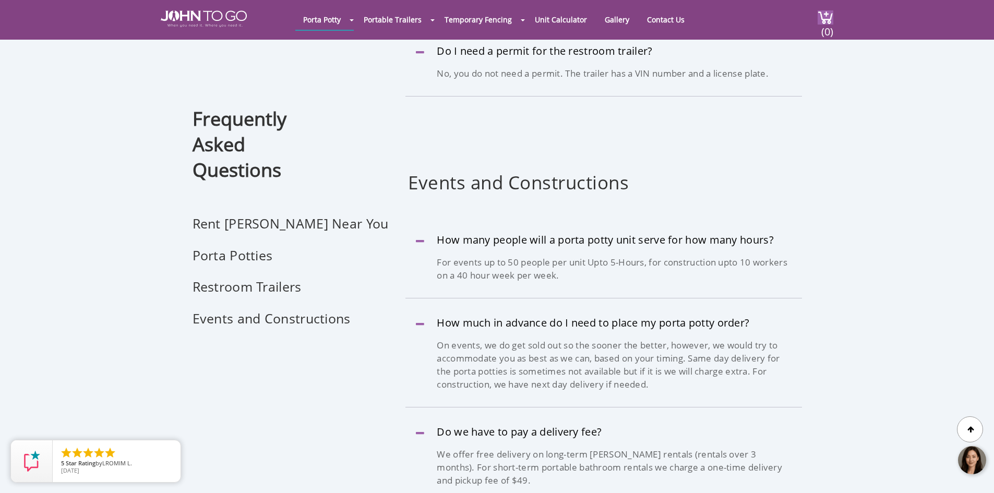
scroll to position [1566, 0]
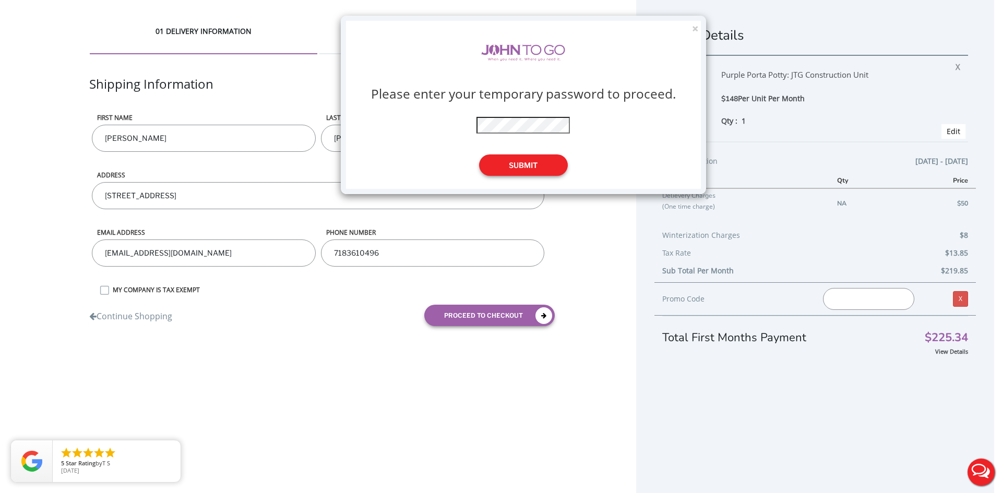
click at [530, 169] on button "Submit" at bounding box center [523, 165] width 89 height 21
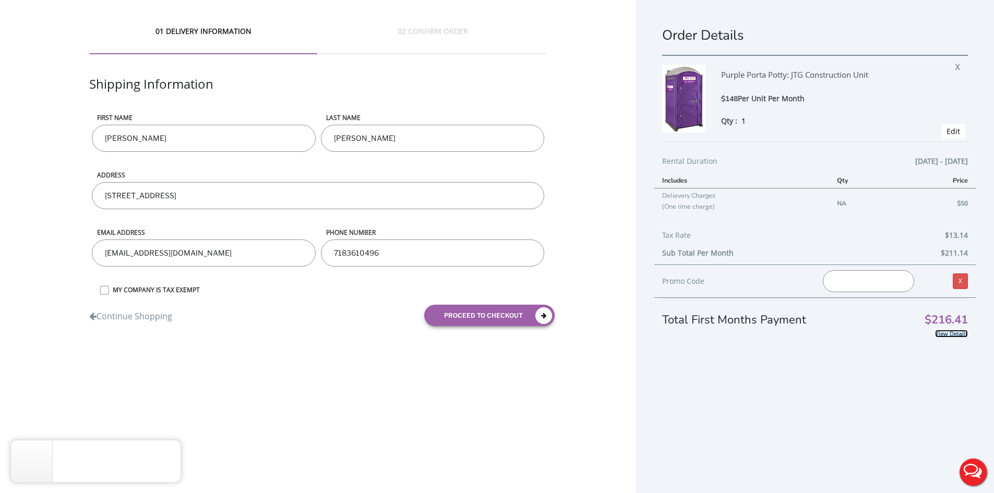
click at [950, 335] on link "View Details" at bounding box center [951, 334] width 33 height 8
click at [786, 418] on div "Order Details Purple Porta Potty: JTG Construction Unit $148 Per Unit Per Month…" at bounding box center [815, 259] width 358 height 518
click at [753, 427] on div "Order Details Purple Porta Potty: JTG Construction Unit $148 Per Unit Per Month…" at bounding box center [815, 259] width 358 height 518
click at [956, 65] on span "X" at bounding box center [961, 65] width 10 height 14
